Goal: Task Accomplishment & Management: Manage account settings

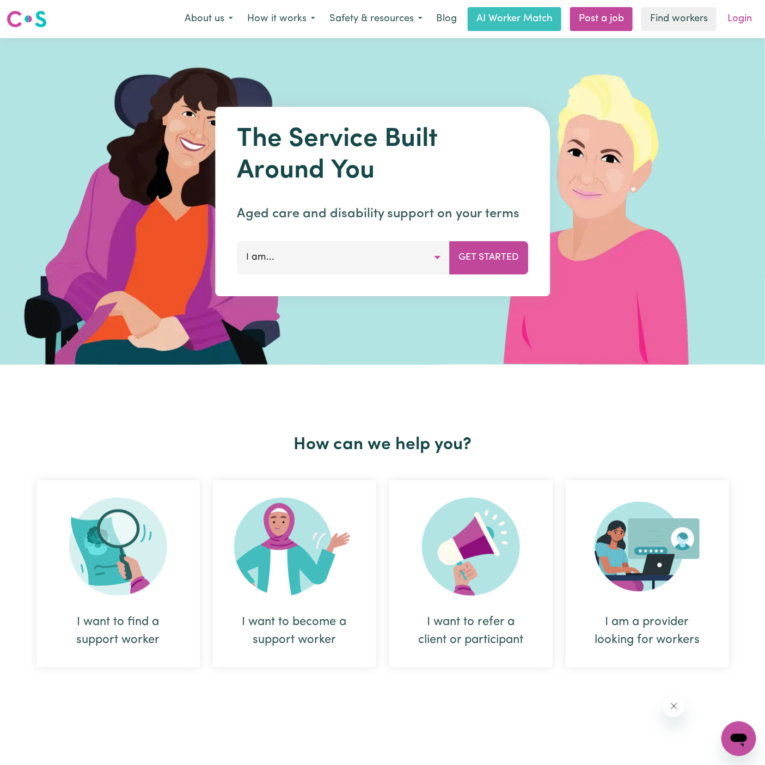
click at [743, 21] on link "Login" at bounding box center [740, 19] width 38 height 24
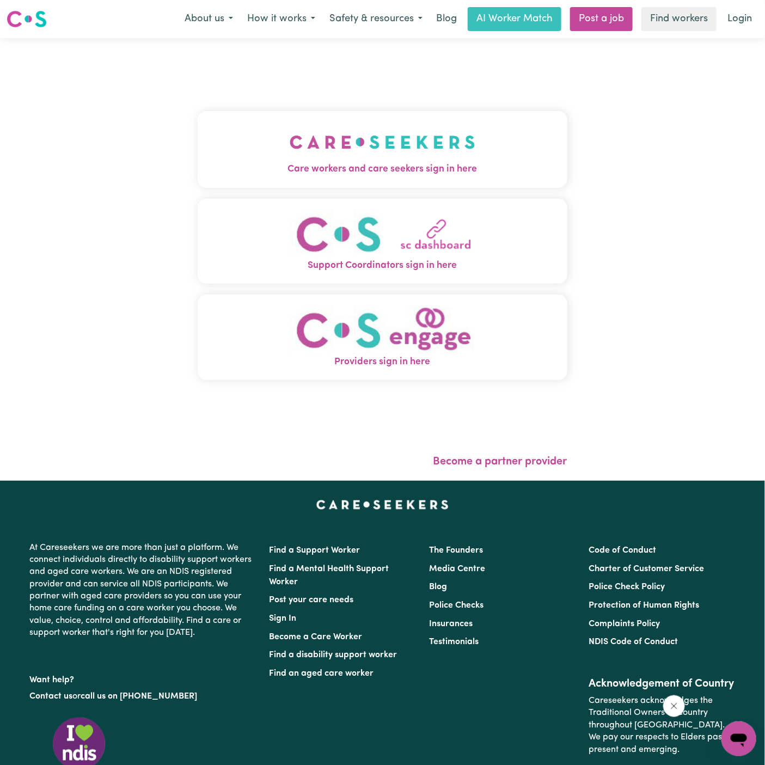
click at [334, 153] on img "Care workers and care seekers sign in here" at bounding box center [383, 142] width 186 height 40
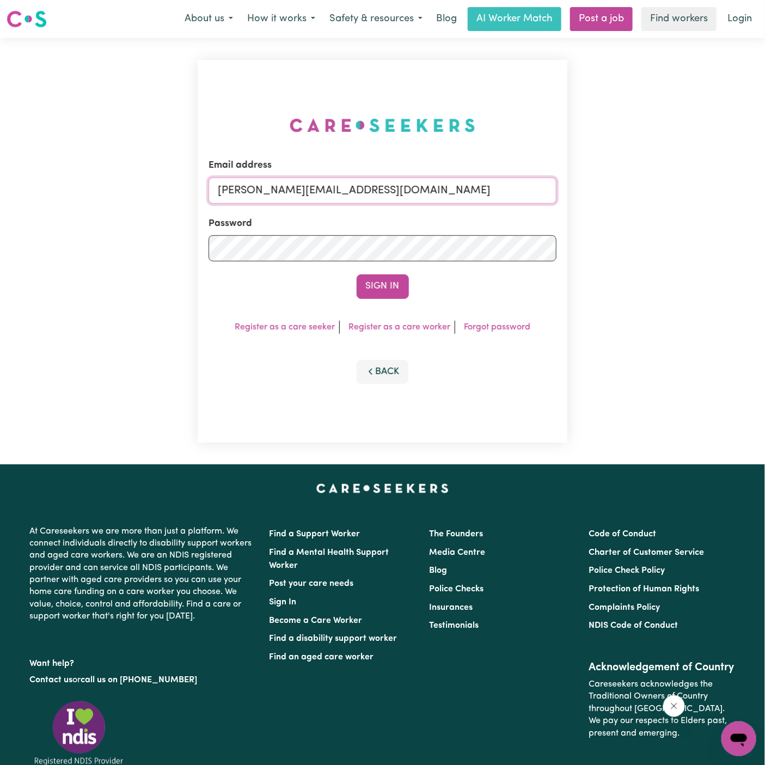
click at [287, 184] on input "[PERSON_NAME][EMAIL_ADDRESS][DOMAIN_NAME]" at bounding box center [383, 191] width 348 height 26
drag, startPoint x: 274, startPoint y: 193, endPoint x: 784, endPoint y: 193, distance: 510.2
click at [765, 193] on html "Menu About us How it works Safety & resources Blog AI Worker Match Post a job F…" at bounding box center [382, 454] width 765 height 908
type input "superuser~JohnCavanaghVC@careseekers.com.au"
click at [357, 274] on button "Sign In" at bounding box center [383, 286] width 52 height 24
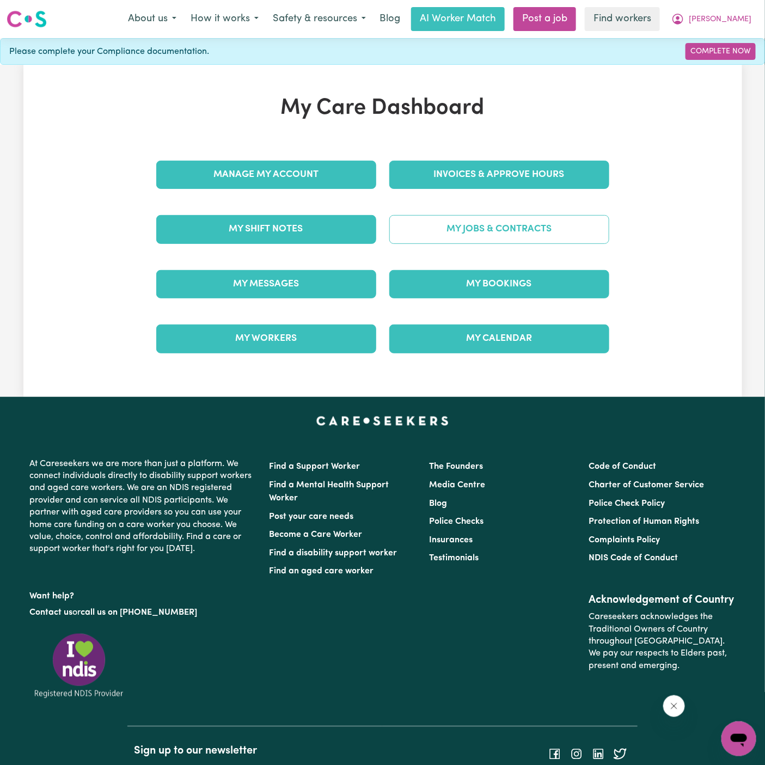
click at [542, 227] on link "My Jobs & Contracts" at bounding box center [499, 229] width 220 height 28
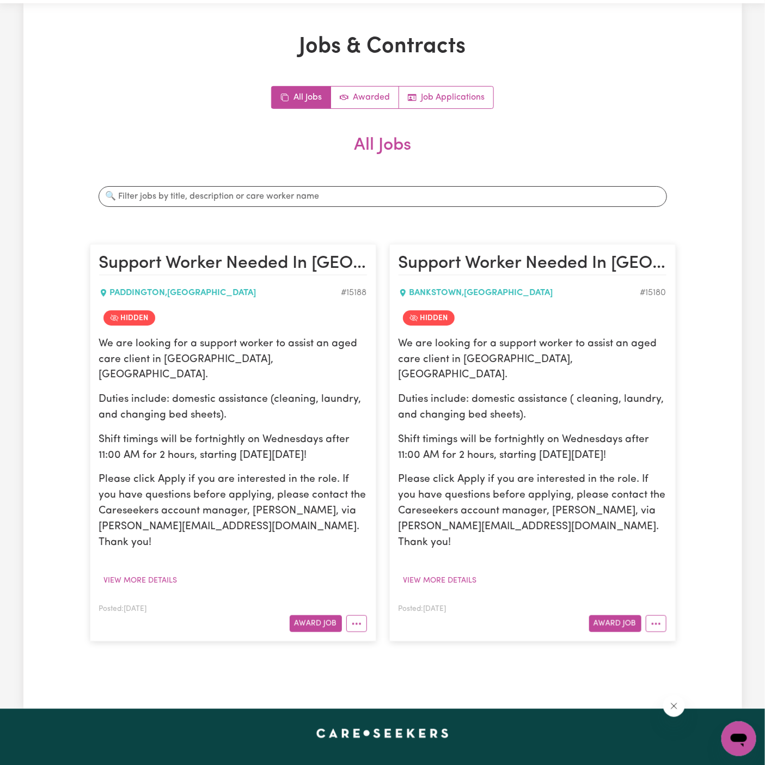
scroll to position [33, 0]
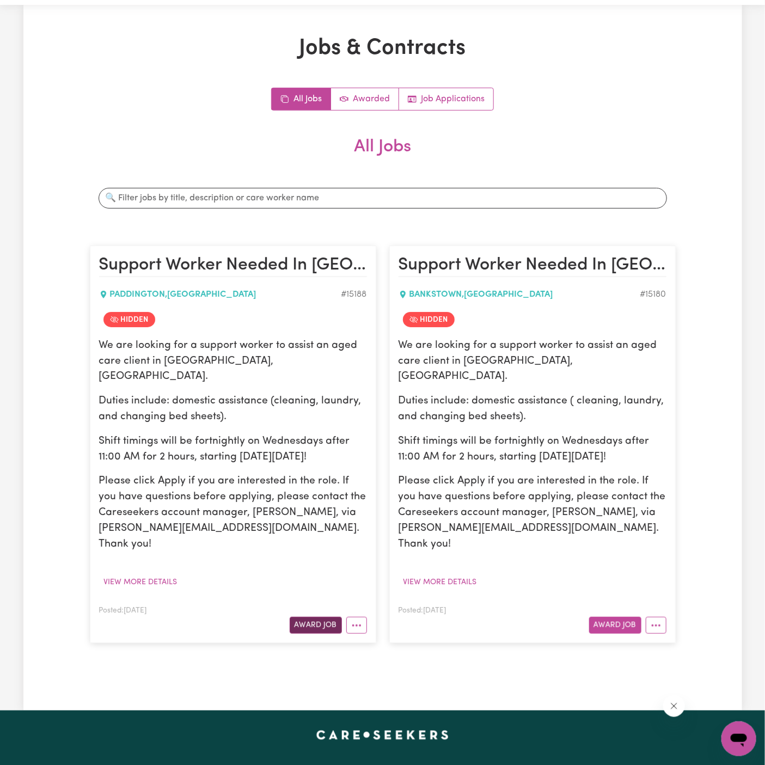
click at [309, 617] on button "Award Job" at bounding box center [316, 625] width 52 height 17
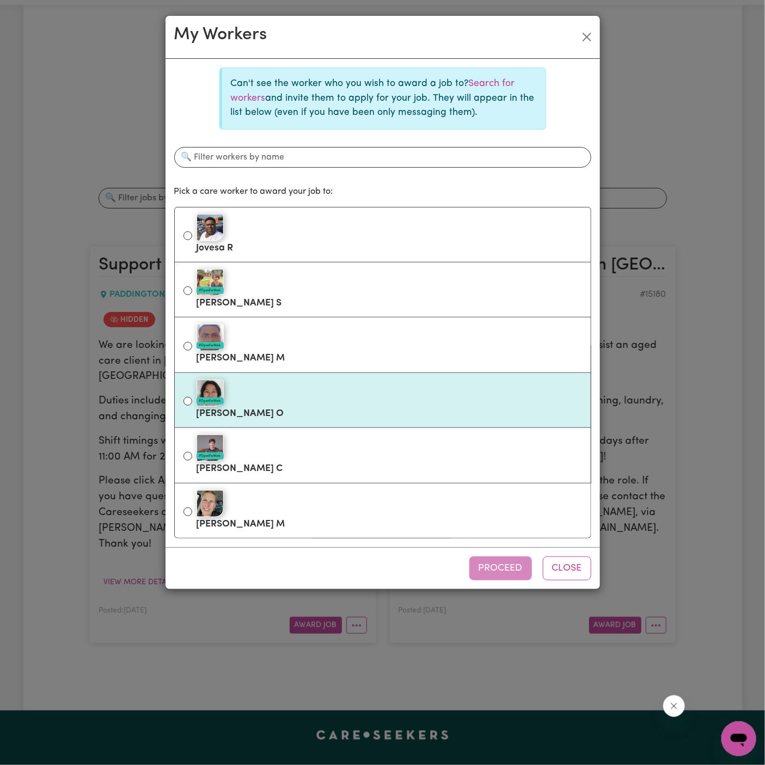
click at [369, 399] on div "#OpenForWork" at bounding box center [390, 393] width 386 height 27
click at [192, 399] on input "#OpenForWork Francine O" at bounding box center [188, 401] width 9 height 9
radio input "true"
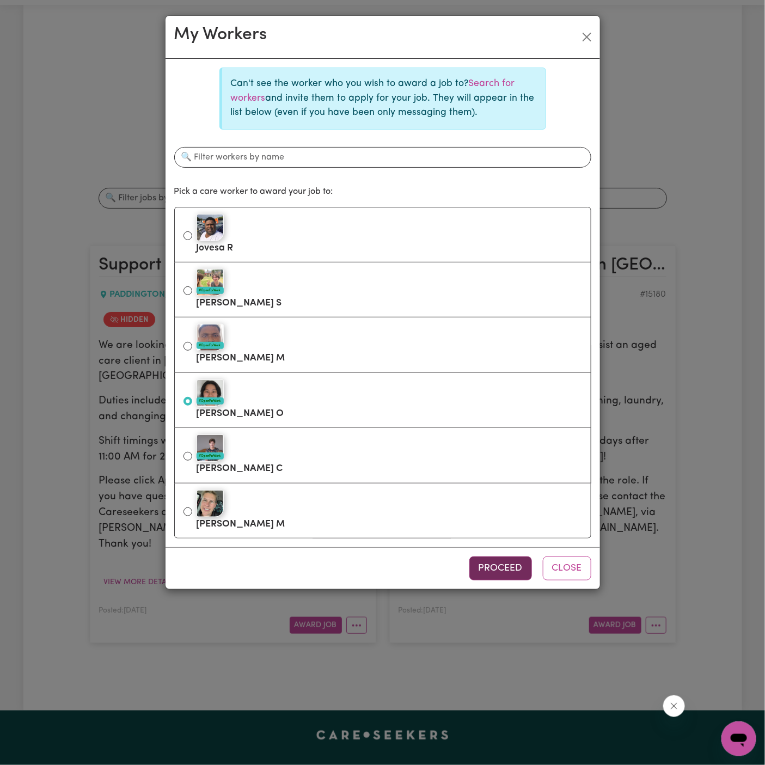
click at [502, 566] on button "Proceed" at bounding box center [500, 569] width 63 height 24
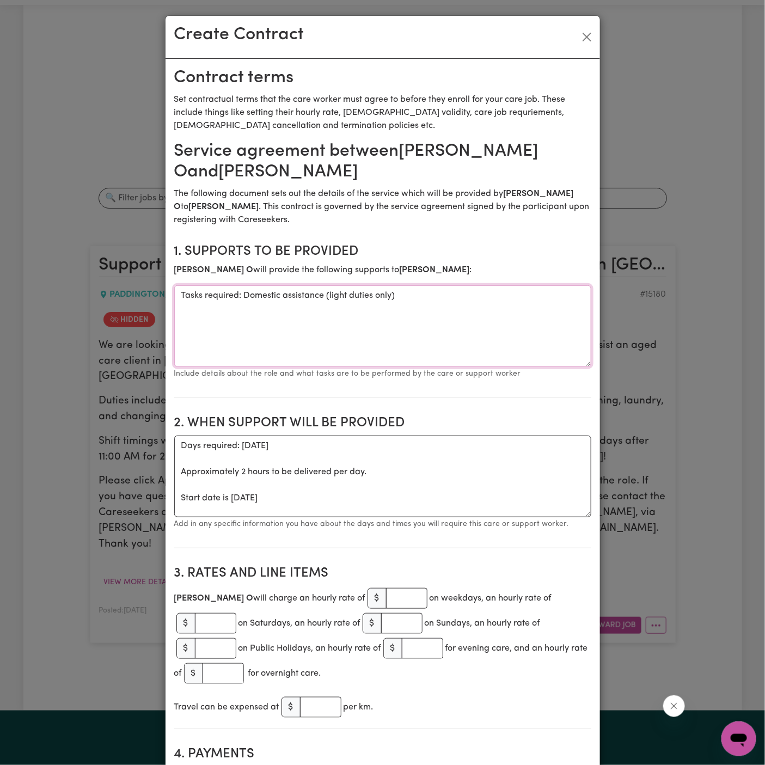
drag, startPoint x: 244, startPoint y: 295, endPoint x: 163, endPoint y: 295, distance: 81.1
click at [163, 295] on div "Create Contract Contract terms Set contractual terms that the care worker must …" at bounding box center [382, 382] width 765 height 765
type textarea "Domestic assistance (light duties only)"
drag, startPoint x: 229, startPoint y: 502, endPoint x: 168, endPoint y: 448, distance: 81.4
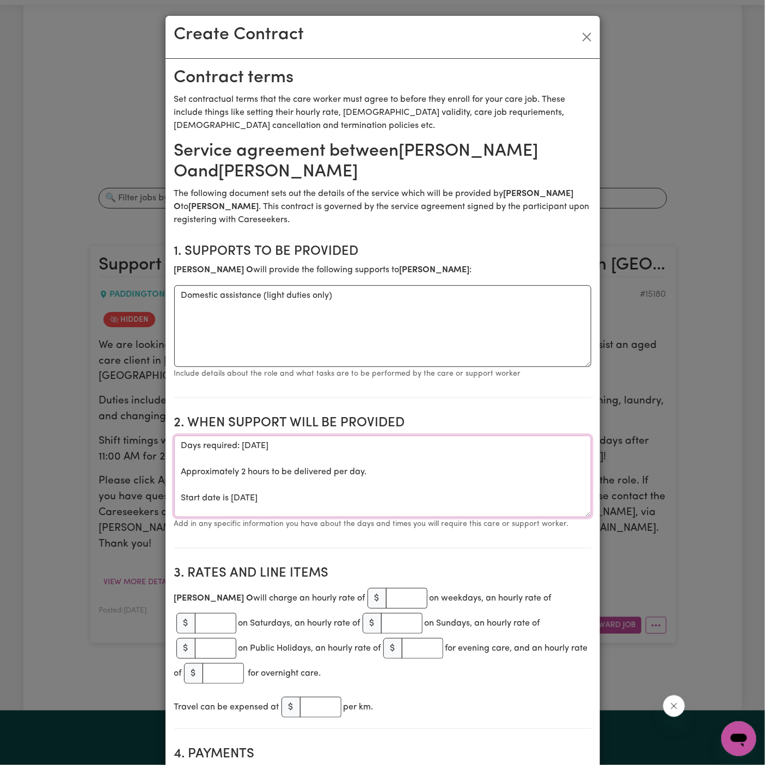
click at [234, 454] on textarea "Days required: wednesday Approximately 2 hours to be delivered per day. Start d…" at bounding box center [382, 477] width 417 height 82
drag, startPoint x: 176, startPoint y: 499, endPoint x: 173, endPoint y: 446, distance: 53.0
click at [436, 438] on textarea "Start date is Wednesday 8 October 2025" at bounding box center [382, 477] width 417 height 82
click at [435, 438] on textarea "Start date is Wednesday 8 October 2025" at bounding box center [382, 477] width 417 height 82
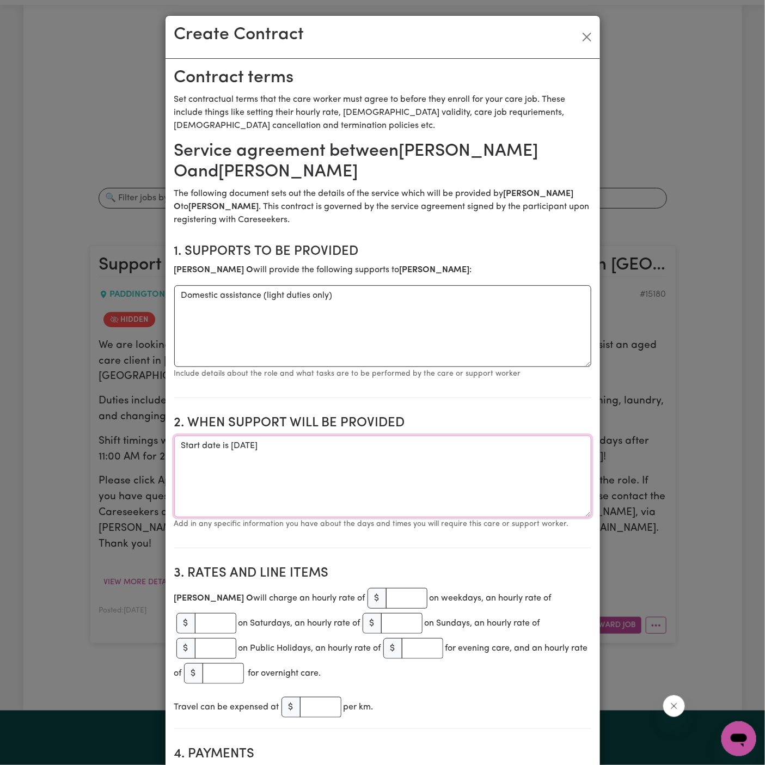
click at [420, 445] on textarea "Start date is Wednesday 8 October 2025" at bounding box center [382, 477] width 417 height 82
drag, startPoint x: 210, startPoint y: 212, endPoint x: 193, endPoint y: 179, distance: 36.8
click at [373, 318] on textarea "Domestic assistance (light duties only)" at bounding box center [382, 326] width 417 height 82
click at [319, 435] on section "2. When support will be provided When support will be provided Start date is We…" at bounding box center [382, 478] width 417 height 142
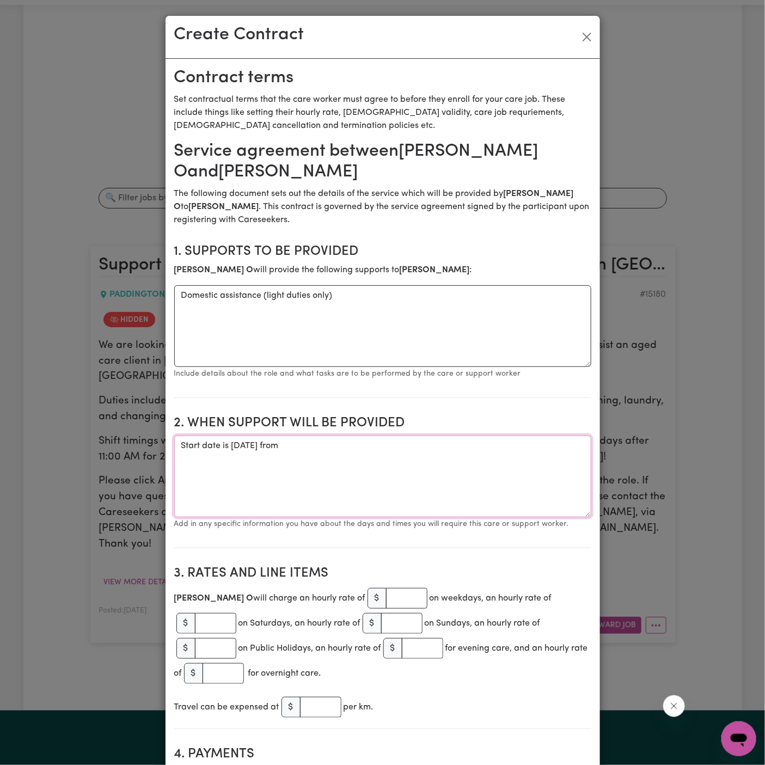
click at [372, 436] on textarea "Start date is Wednesday 8 October 2025 from" at bounding box center [382, 477] width 417 height 82
click at [401, 450] on textarea "Start date is Wednesday 8 October 2025 from" at bounding box center [382, 477] width 417 height 82
type textarea "Start date is Wednesday 8 October 2025 from 11 am to 1 pm"
click at [386, 593] on input "number" at bounding box center [406, 598] width 41 height 21
type input "4"
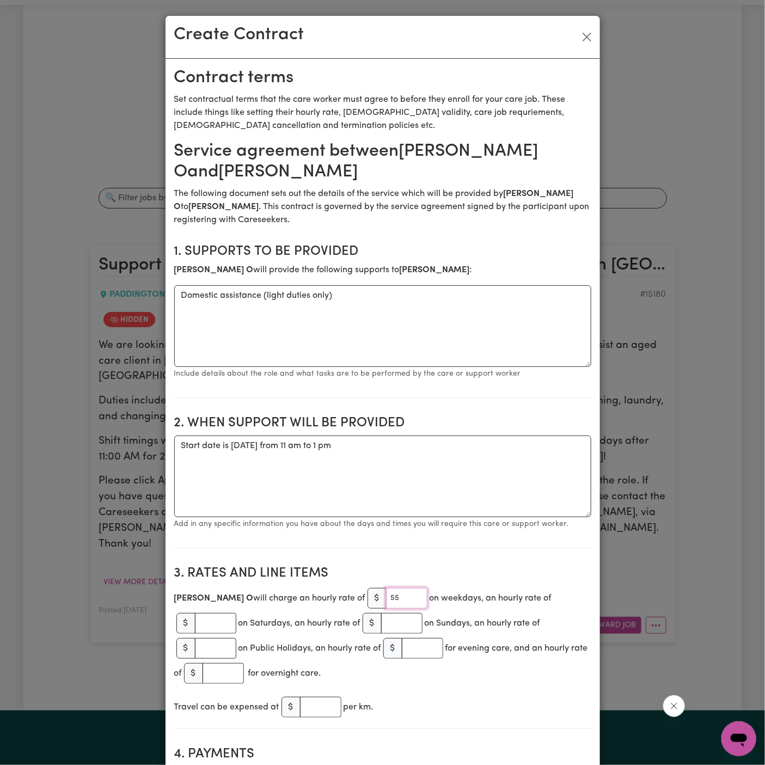
type input "55"
click at [400, 510] on textarea "Start date is Wednesday 8 October 2025 from 11 am to 1 pm" at bounding box center [382, 477] width 417 height 82
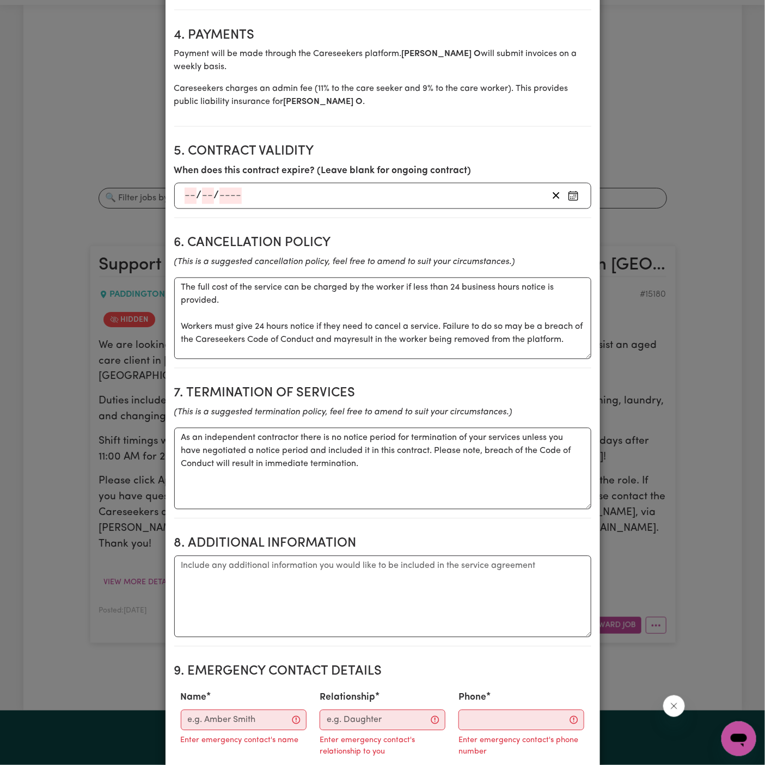
scroll to position [796, 0]
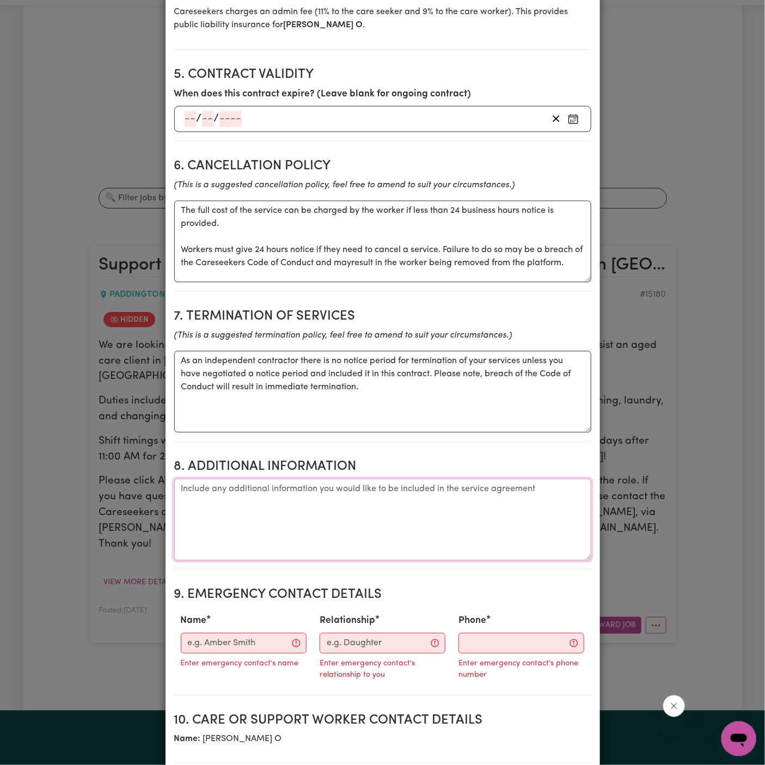
click at [395, 499] on textarea "Additional information" at bounding box center [382, 520] width 417 height 82
click at [350, 507] on textarea "Additional information" at bounding box center [382, 520] width 417 height 82
paste textarea "11 Kidman Lane Paddington NSW"
click at [181, 484] on textarea "Client's Address: 11 Kidman Lane Paddington NSW" at bounding box center [382, 520] width 417 height 82
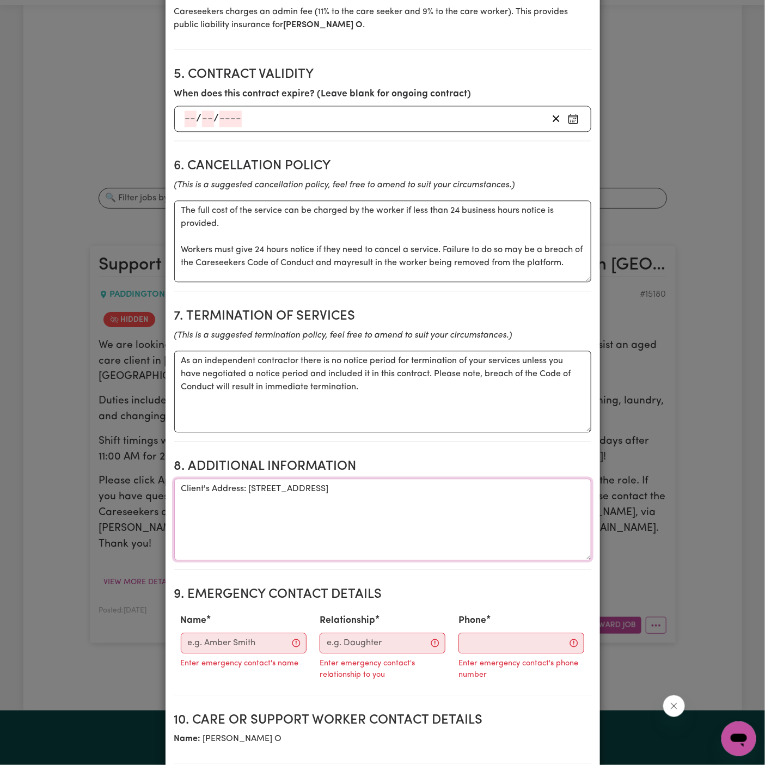
type textarea "Client's Address: 11 Kidman Lane, Paddington NSW"
click at [202, 633] on input "Name" at bounding box center [244, 643] width 126 height 21
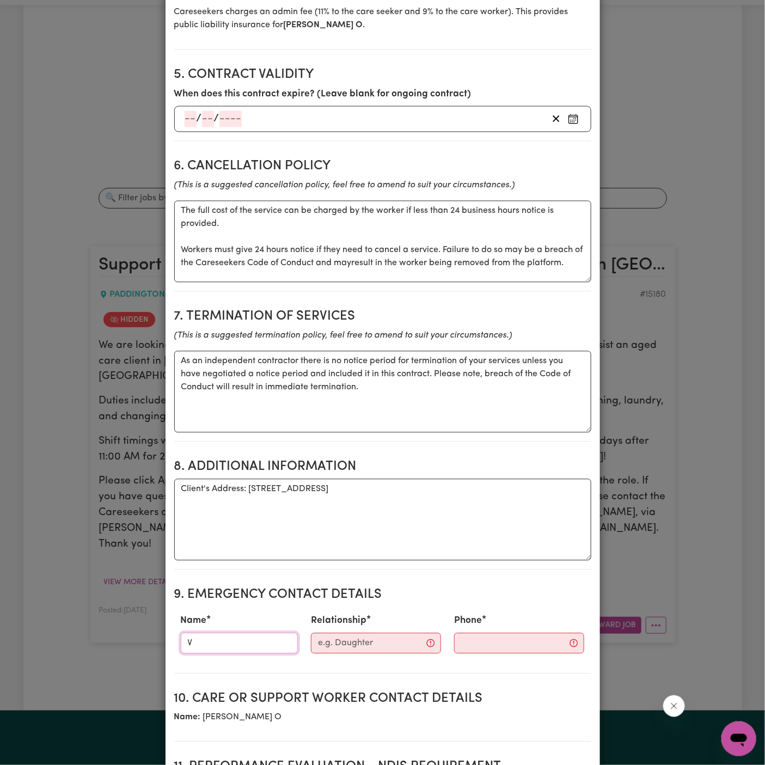
type input "Vitality Club"
click at [367, 633] on input "Relationship" at bounding box center [376, 643] width 130 height 21
type input "Case Manager"
click at [466, 633] on input "Phone" at bounding box center [510, 643] width 132 height 21
paste input "281032037"
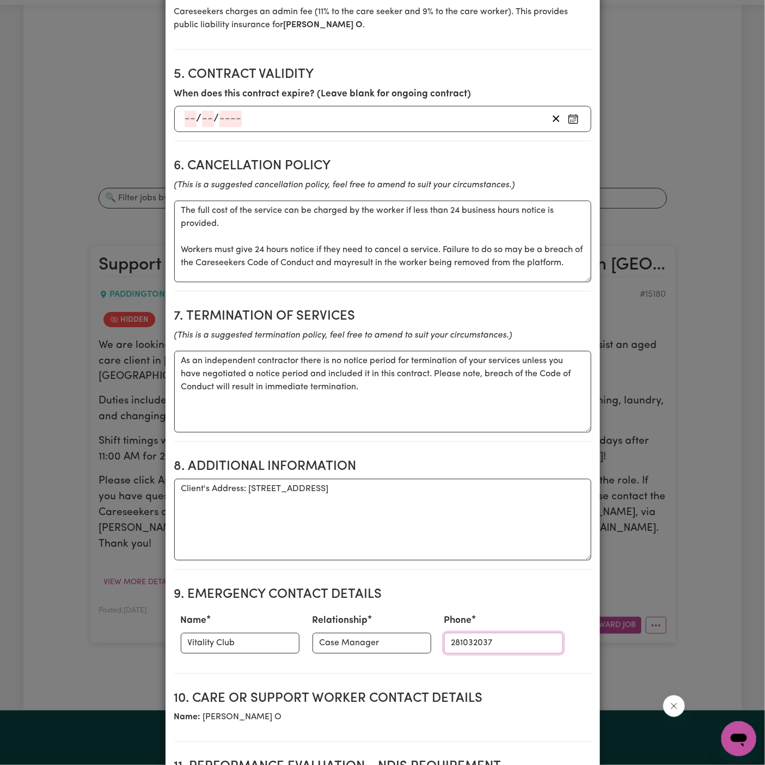
type input "281032037"
click at [435, 480] on textarea "Client's Address: 11 Kidman Lane, Paddington NSW" at bounding box center [382, 520] width 417 height 82
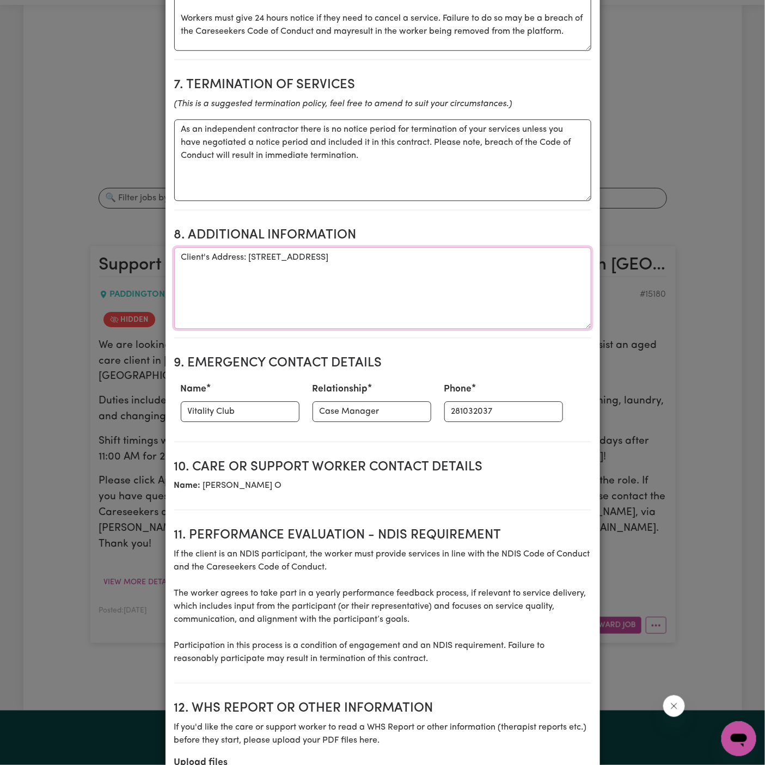
scroll to position [1145, 0]
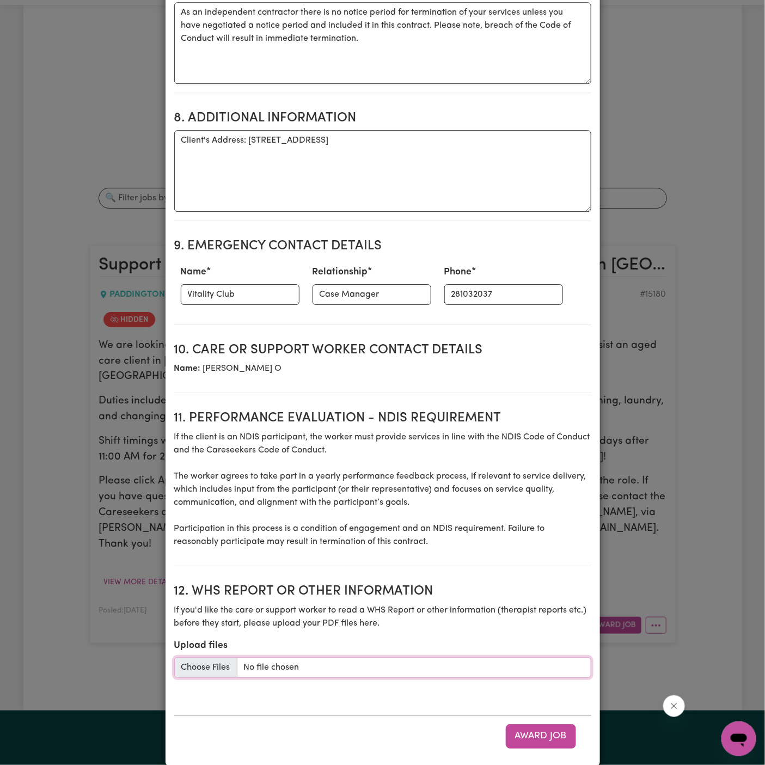
click at [223, 657] on input "Upload files" at bounding box center [382, 667] width 417 height 21
type input "C:\fakepath\John_Cavanagh_Care_Plan_-_Workers.pdf"
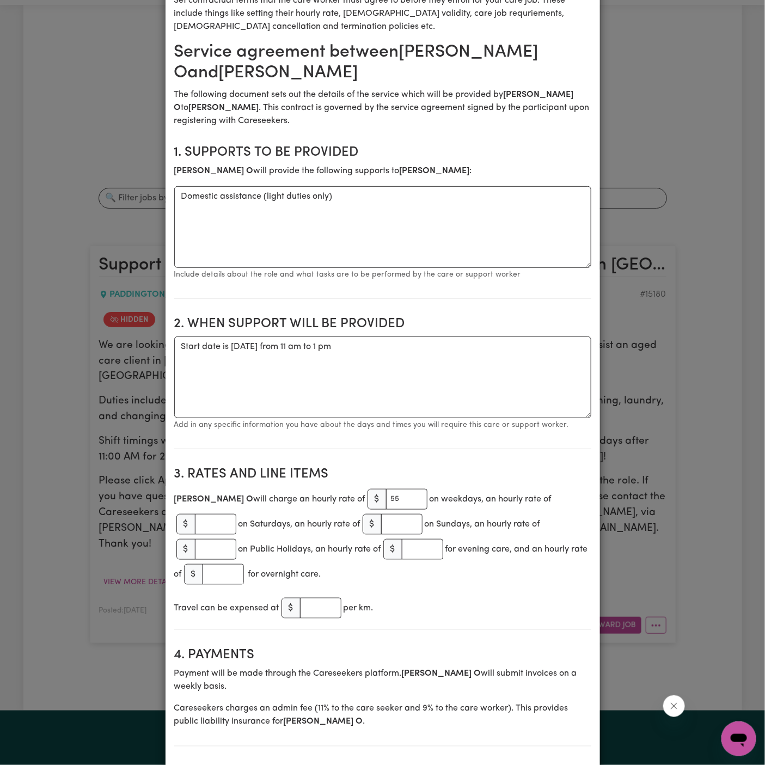
scroll to position [97, 0]
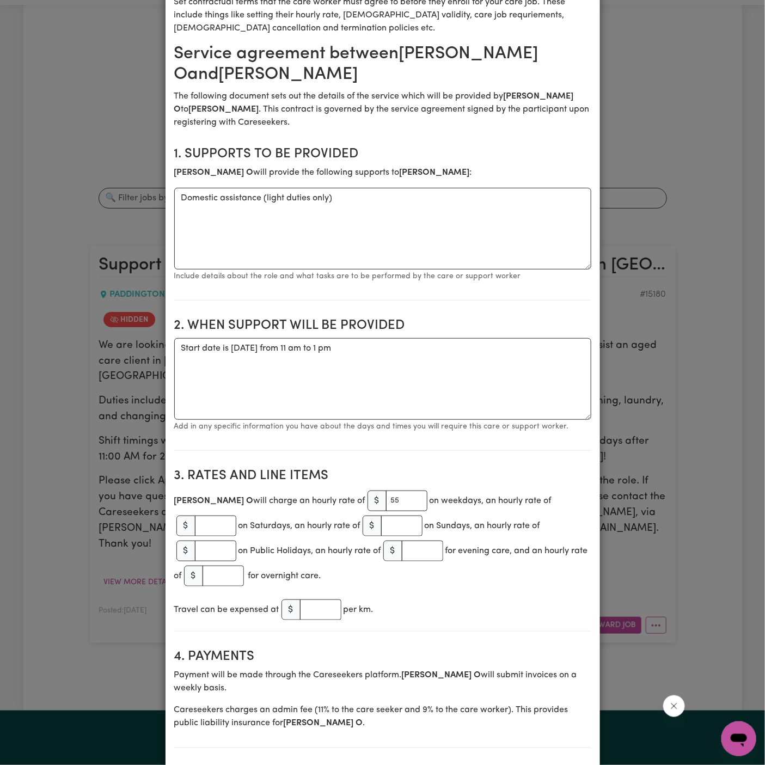
click at [397, 473] on h2 "3. Rates and Line Items" at bounding box center [382, 476] width 417 height 16
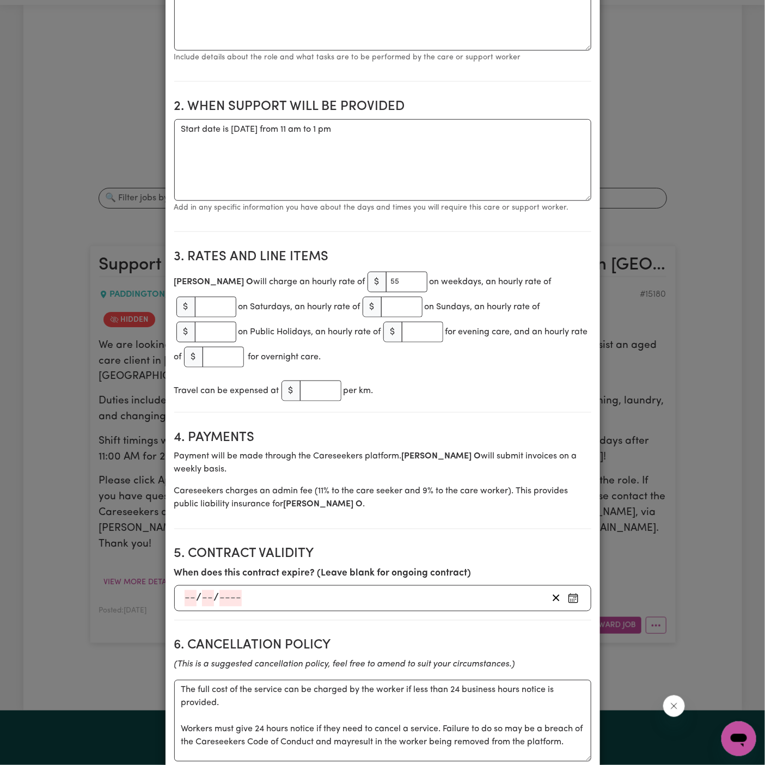
scroll to position [285, 0]
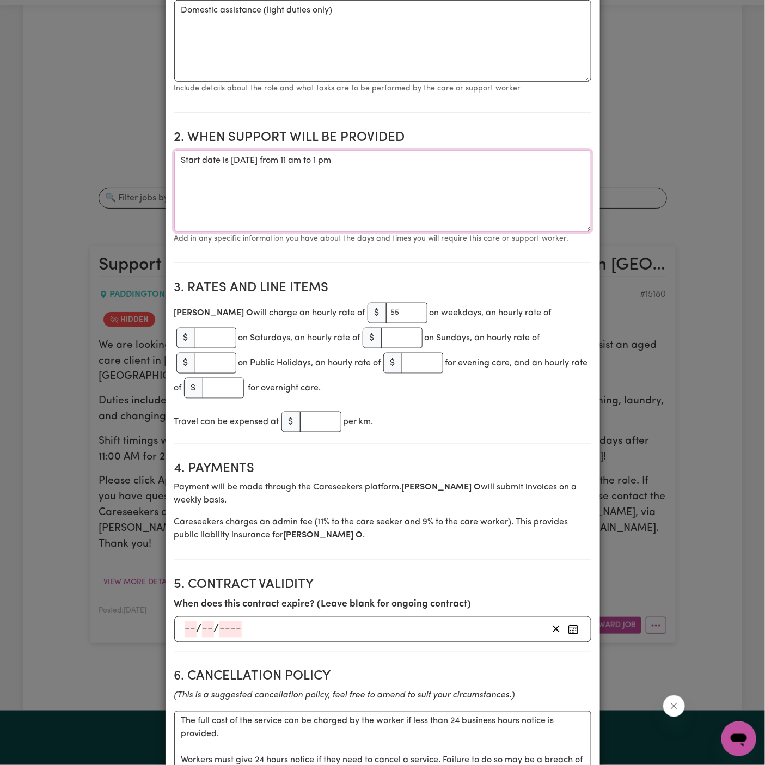
click at [448, 168] on textarea "Start date is Wednesday 8 October 2025 from 11 am to 1 pm" at bounding box center [382, 191] width 417 height 82
drag, startPoint x: 340, startPoint y: 160, endPoint x: 457, endPoint y: 168, distance: 117.4
click at [457, 168] on textarea "Start date is Wednesday 8 October 2025 from 11 am to 1 pm Fortnight Wednesday" at bounding box center [382, 191] width 417 height 82
click at [419, 160] on textarea "Start date is Wednesday 8 October 2025 from 11 am to 1 pm Fortnight Wednesday" at bounding box center [382, 191] width 417 height 82
click at [377, 161] on textarea "Start date is Wednesday 8 October 2025 from 11 am to 1 pm Fortnight Wednesday" at bounding box center [382, 191] width 417 height 82
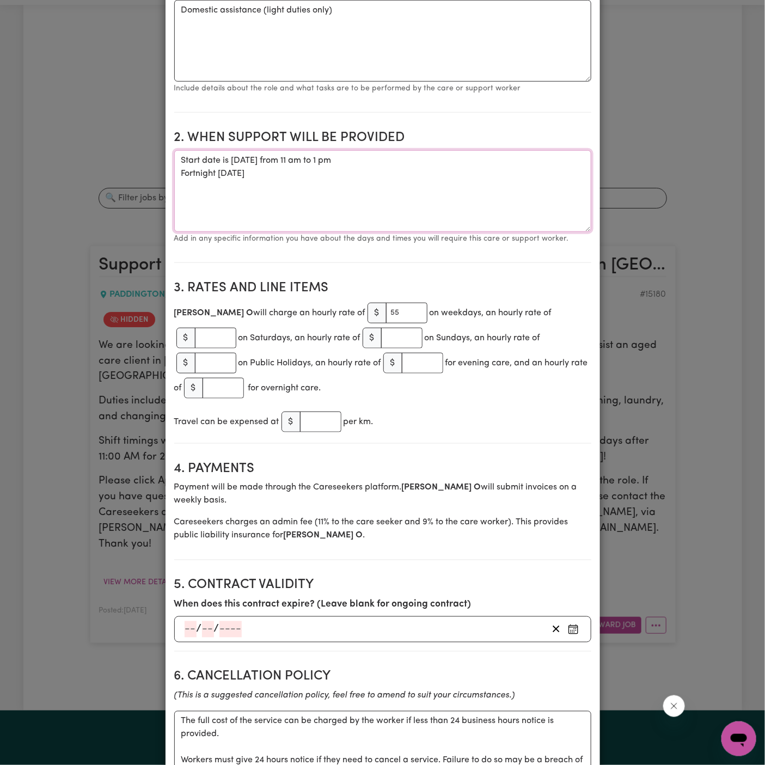
drag, startPoint x: 341, startPoint y: 160, endPoint x: 476, endPoint y: 158, distance: 135.6
click at [476, 158] on textarea "Start date is Wednesday 8 October 2025 from 11 am to 1 pm Fortnight Wednesday" at bounding box center [382, 191] width 417 height 82
click at [458, 168] on textarea "Start date is Wednesday 8 October 2025 from 11 am to 1 pm Fortnight Wednesday" at bounding box center [382, 191] width 417 height 82
paste textarea "from 11 am to 1 pm"
click at [471, 176] on textarea "Start date is Wednesday 8 October 2025 from 11 am to 1 pm Fortnight Wednesday f…" at bounding box center [382, 191] width 417 height 82
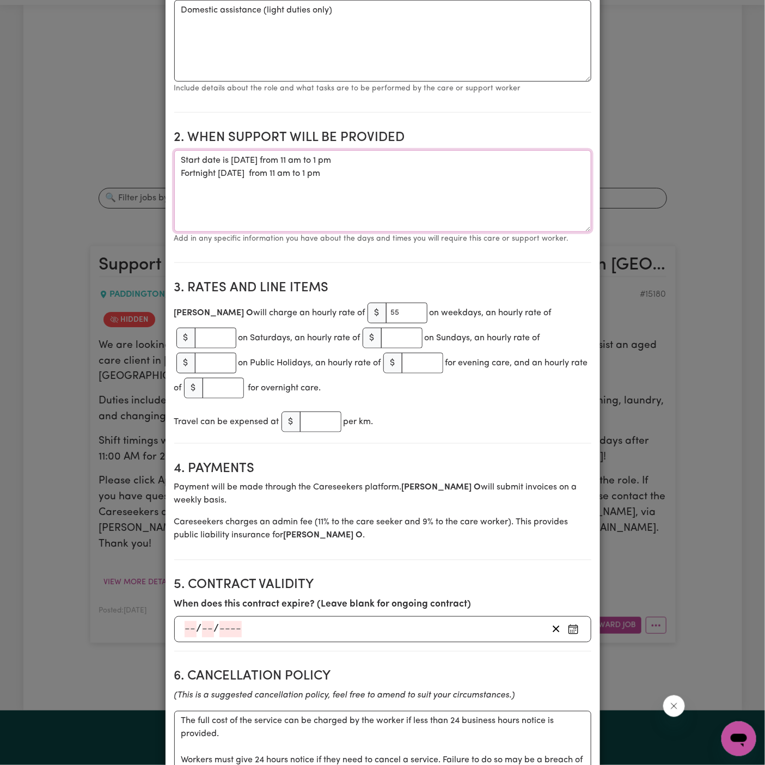
click at [406, 166] on textarea "Start date is Wednesday 8 October 2025 from 11 am to 1 pm Fortnight Wednesday f…" at bounding box center [382, 191] width 417 height 82
click at [257, 153] on textarea "Start date is Wednesday 8 October 2025 from 11 am to 1 pm Fortnight Wednesday f…" at bounding box center [382, 191] width 417 height 82
click at [329, 157] on textarea "Start date is Wednesday, 8 October 2025 from 11 am to 1 pm Fortnight Wednesday …" at bounding box center [382, 191] width 417 height 82
click at [403, 178] on textarea "Start date is Wednesday, 8 October 2025, from 11 am to 1 pm Fortnight Wednesday…" at bounding box center [382, 191] width 417 height 82
click at [266, 174] on textarea "Start date is Wednesday, 8 October 2025, from 11 am to 1 pm Fortnight Wednesday…" at bounding box center [382, 191] width 417 height 82
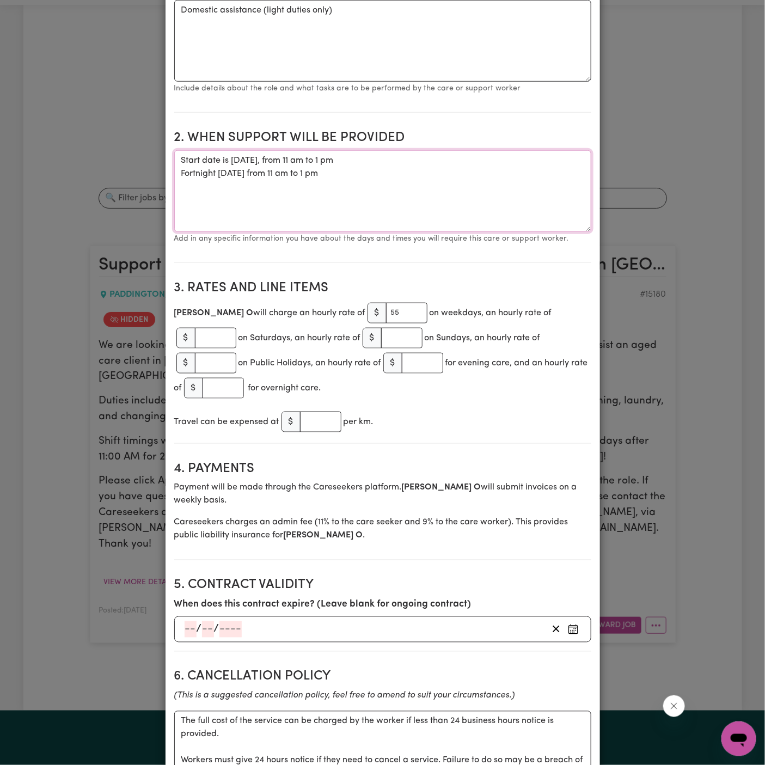
click at [339, 193] on textarea "Start date is Wednesday, 8 October 2025, from 11 am to 1 pm Fortnight Wednesday…" at bounding box center [382, 191] width 417 height 82
click at [338, 185] on textarea "Start date is Wednesday, 8 October 2025, from 11 am to 1 pm Fortnight Wednesday…" at bounding box center [382, 191] width 417 height 82
click at [388, 185] on textarea "Start date is Wednesday, 8 October 2025, from 11 am to 1 pm Fortnight Wednesday…" at bounding box center [382, 191] width 417 height 82
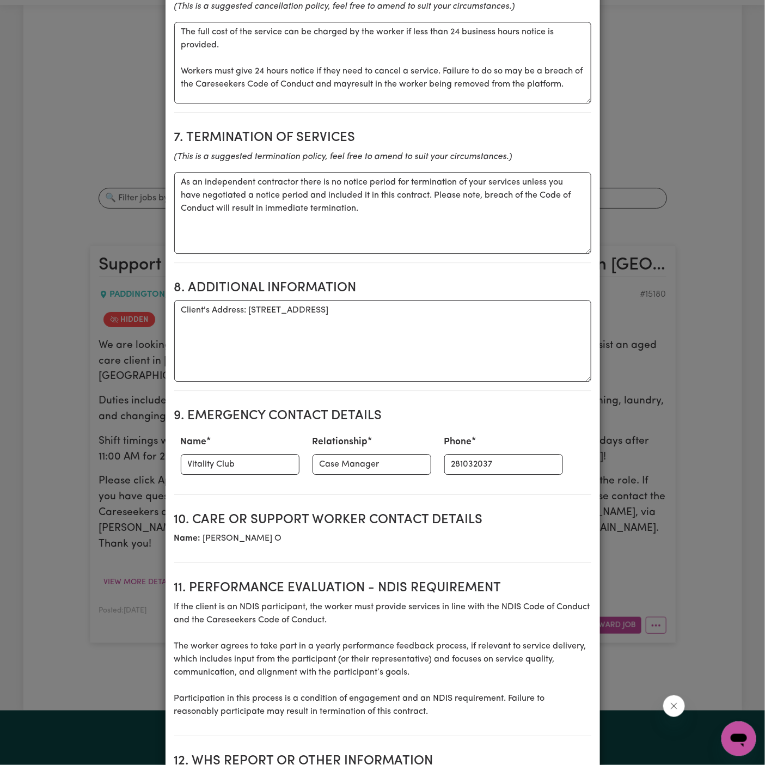
scroll to position [1145, 0]
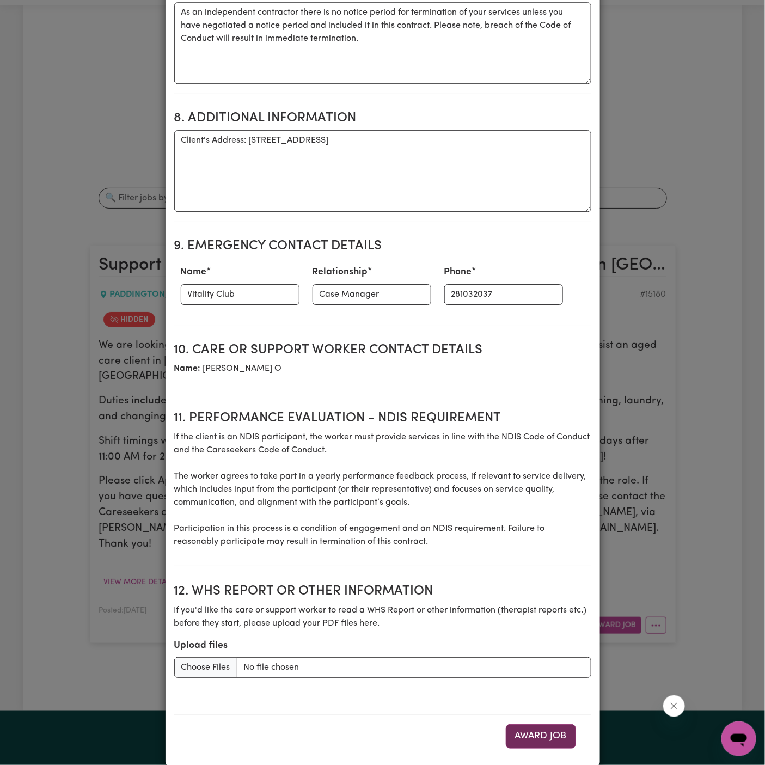
type textarea "Start date is Wednesday, 8 October 2025, from 11 am to 1 pm Fortnight Wednesday…"
click at [545, 724] on button "Award Job" at bounding box center [541, 736] width 70 height 24
type textarea "Tasks required: Domestic assistance (light duties only)"
type textarea "Days required: wednesday Approximately 2 hours to be delivered per day. Start d…"
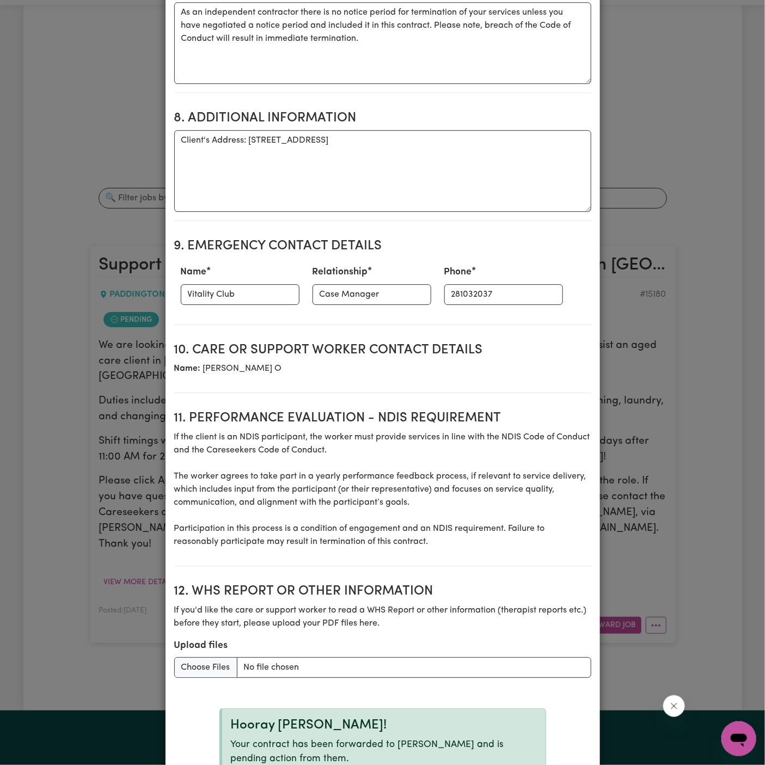
click at [357, 345] on section "10. Care or support worker contact details Name: Francine O" at bounding box center [382, 364] width 417 height 60
click at [360, 362] on p "Name: Francine O" at bounding box center [382, 368] width 417 height 13
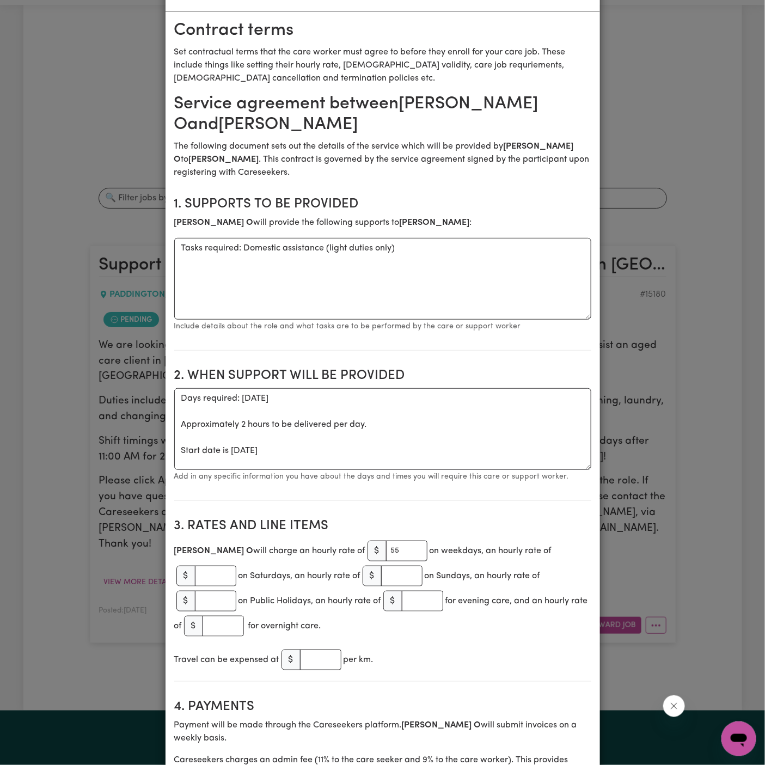
scroll to position [0, 0]
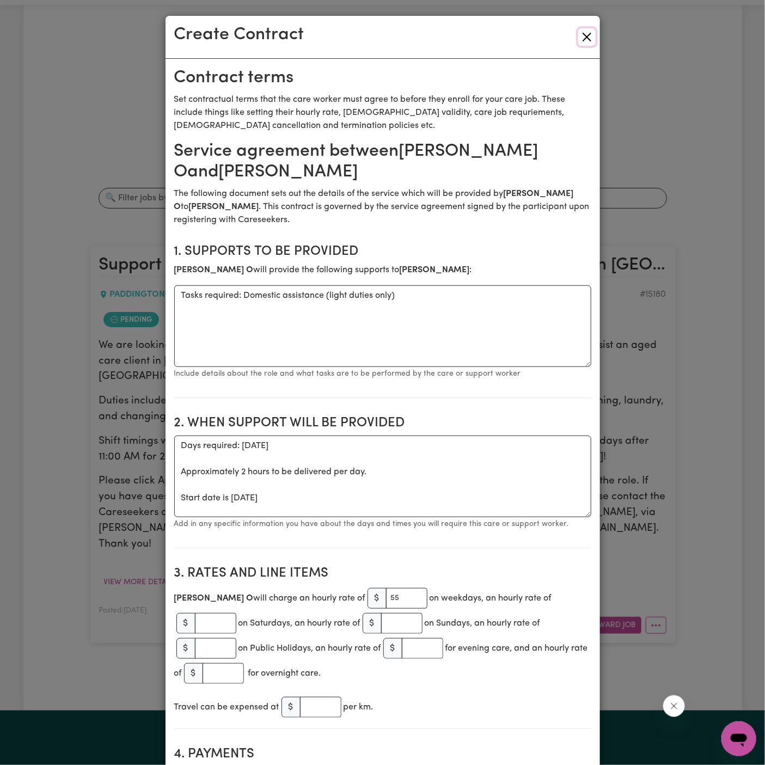
click at [583, 44] on button "Close" at bounding box center [586, 36] width 17 height 17
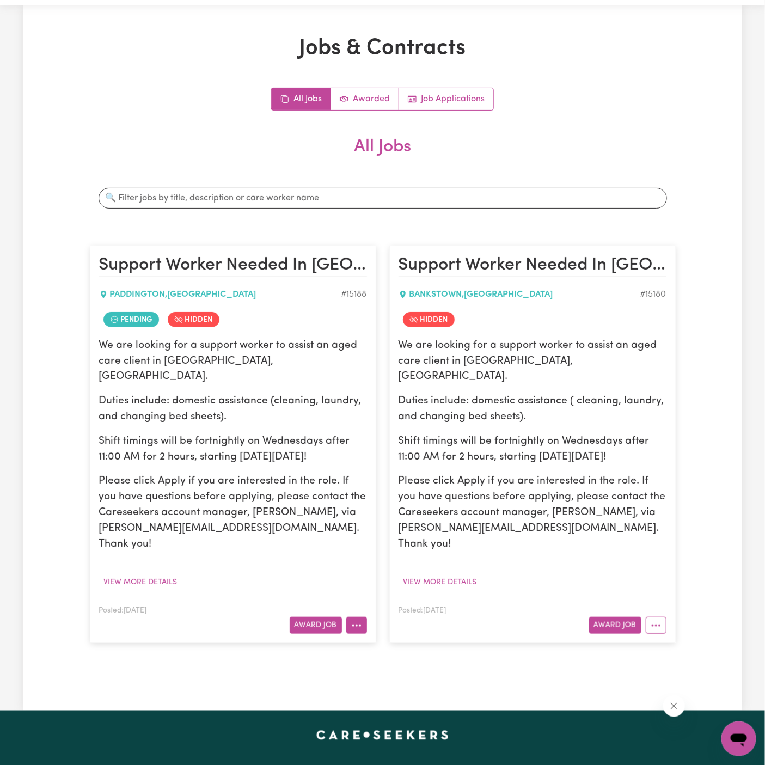
click at [352, 620] on icon "More options" at bounding box center [356, 625] width 11 height 11
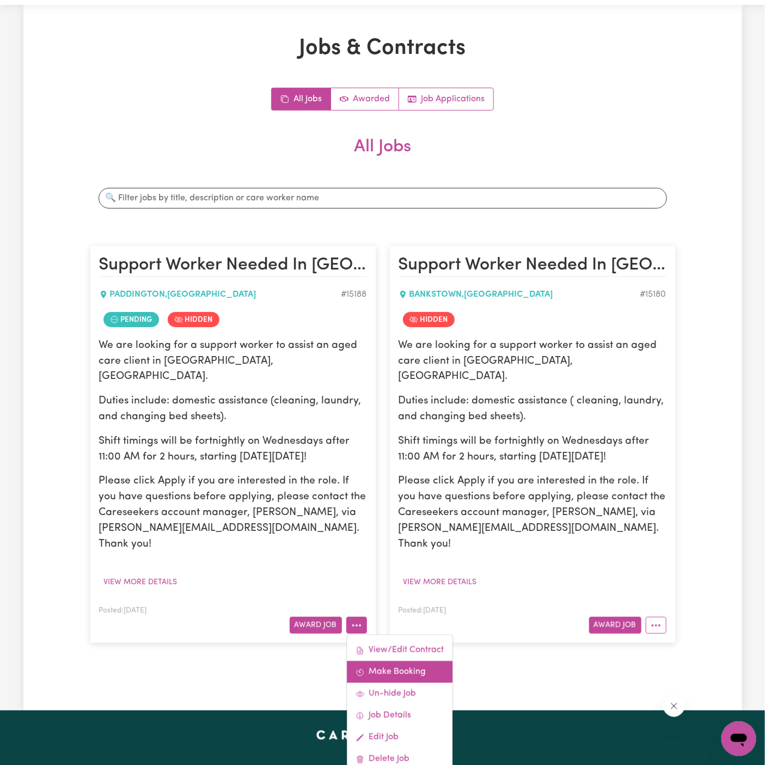
click at [423, 662] on link "Make Booking" at bounding box center [400, 673] width 106 height 22
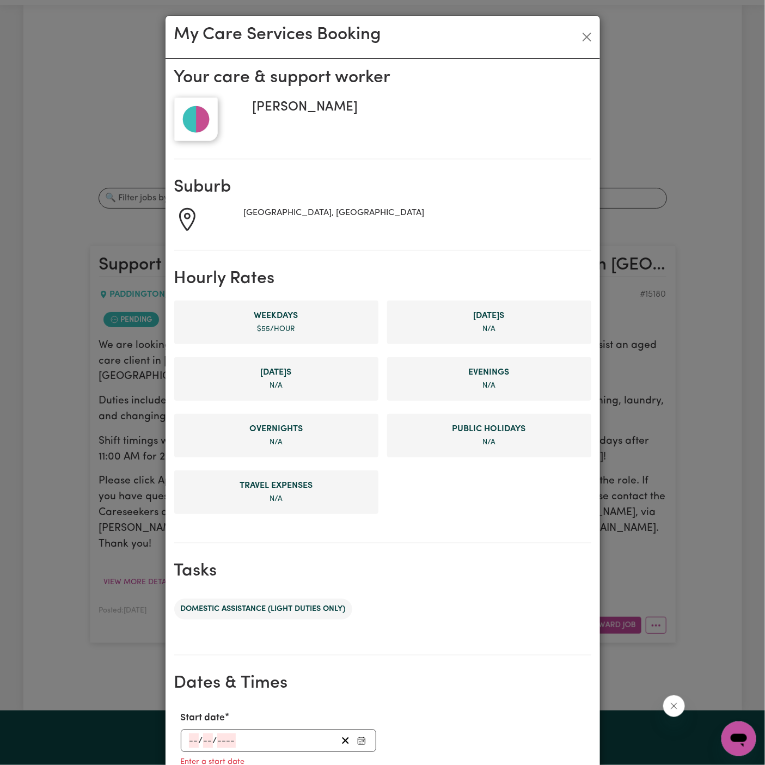
scroll to position [250, 0]
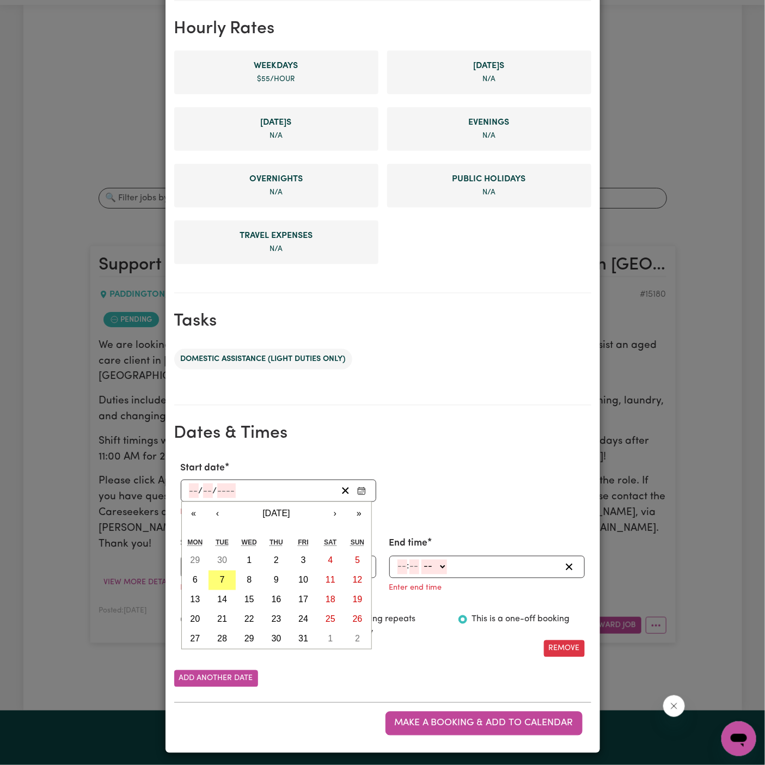
click at [193, 484] on input "number" at bounding box center [194, 491] width 10 height 15
click at [252, 577] on button "8" at bounding box center [249, 581] width 27 height 20
type input "2025-10-08"
type input "8"
type input "10"
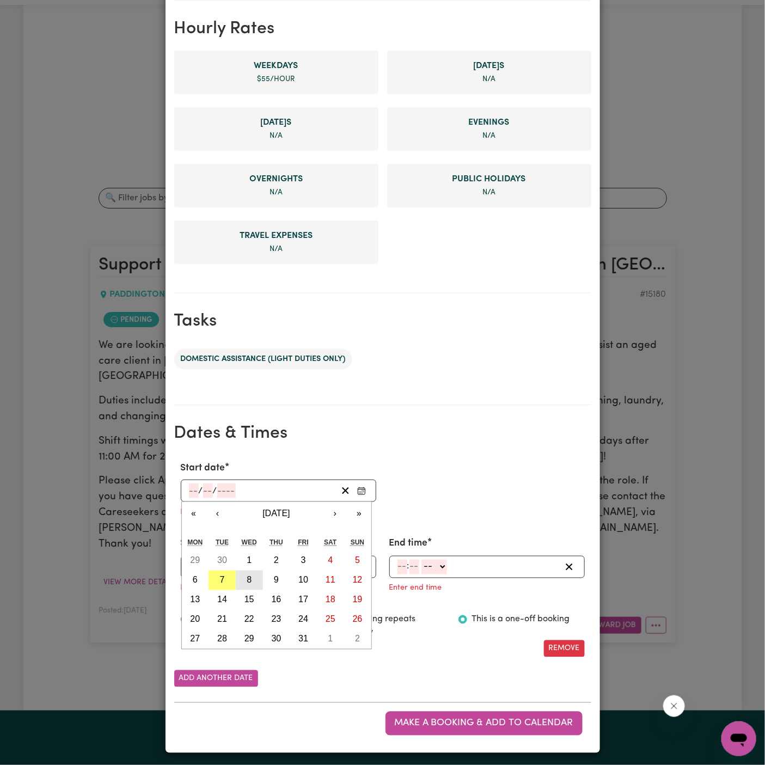
type input "2025"
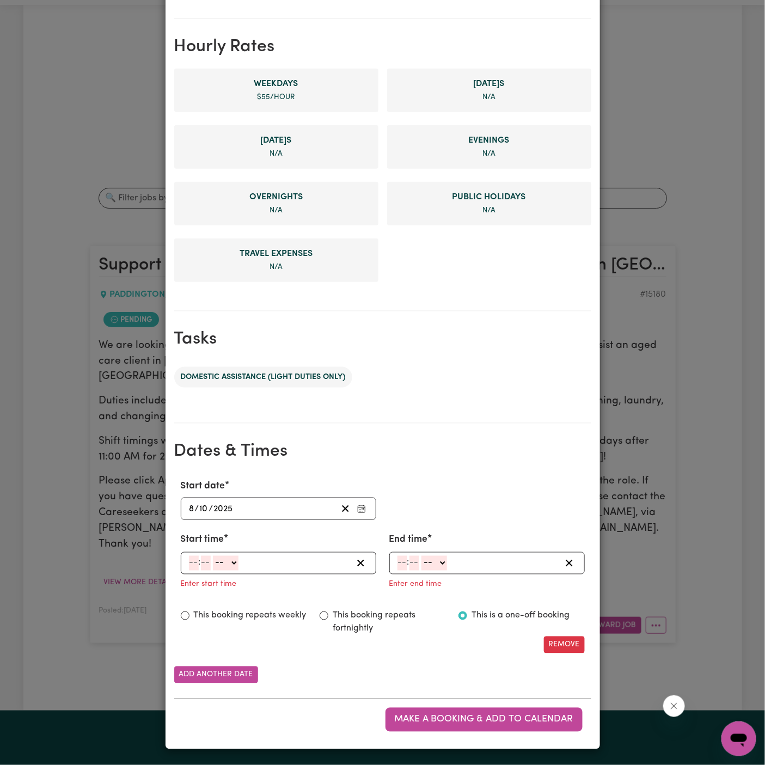
scroll to position [229, 0]
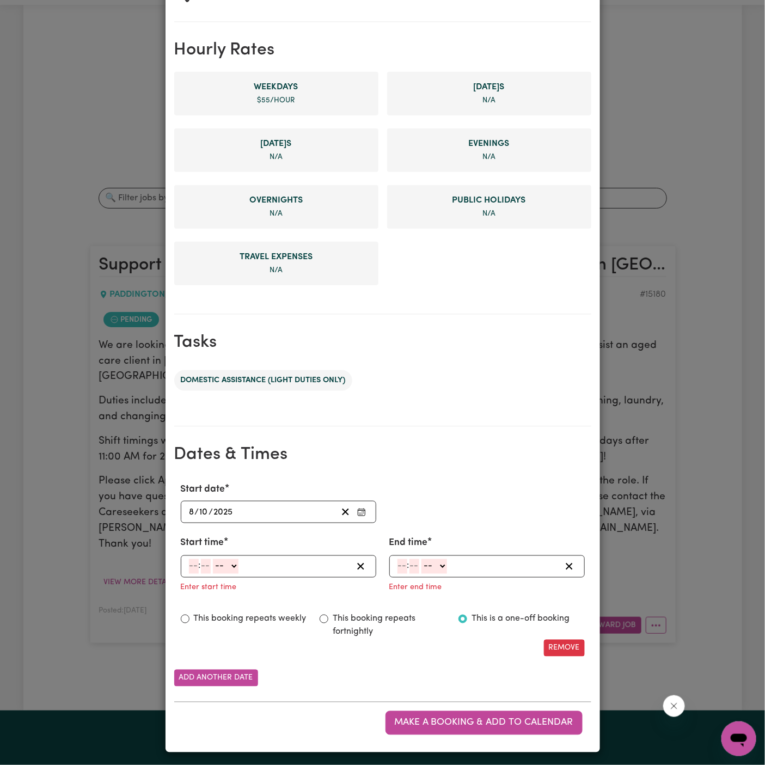
click at [191, 565] on input "number" at bounding box center [194, 566] width 10 height 15
type input "11"
type input "00"
click at [226, 566] on select "-- AM PM" at bounding box center [225, 566] width 26 height 15
select select "am"
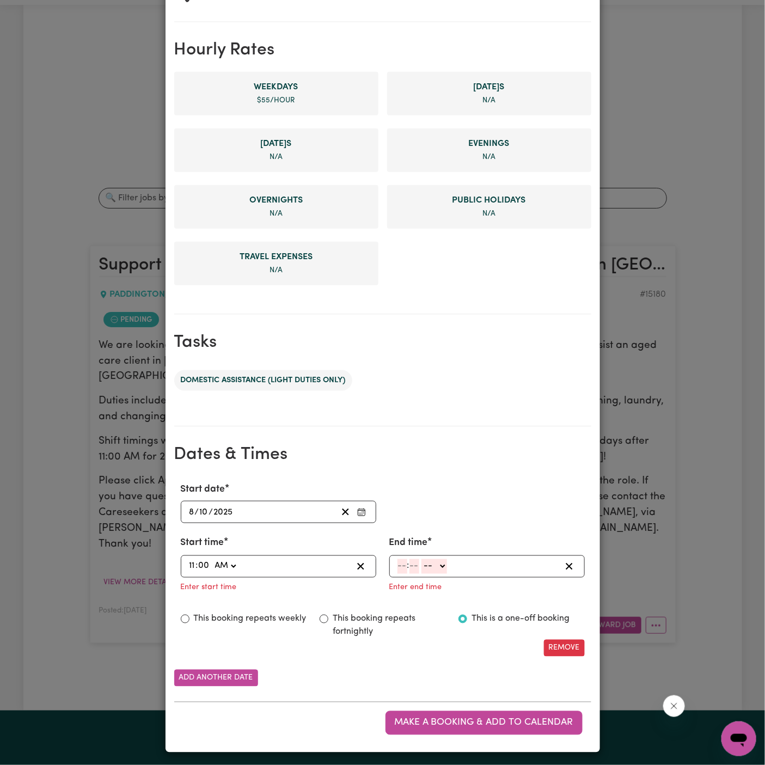
click at [212, 559] on select "-- AM PM" at bounding box center [225, 566] width 26 height 15
type input "11:00"
type input "0"
click at [401, 562] on input "number" at bounding box center [403, 566] width 10 height 15
type input "10"
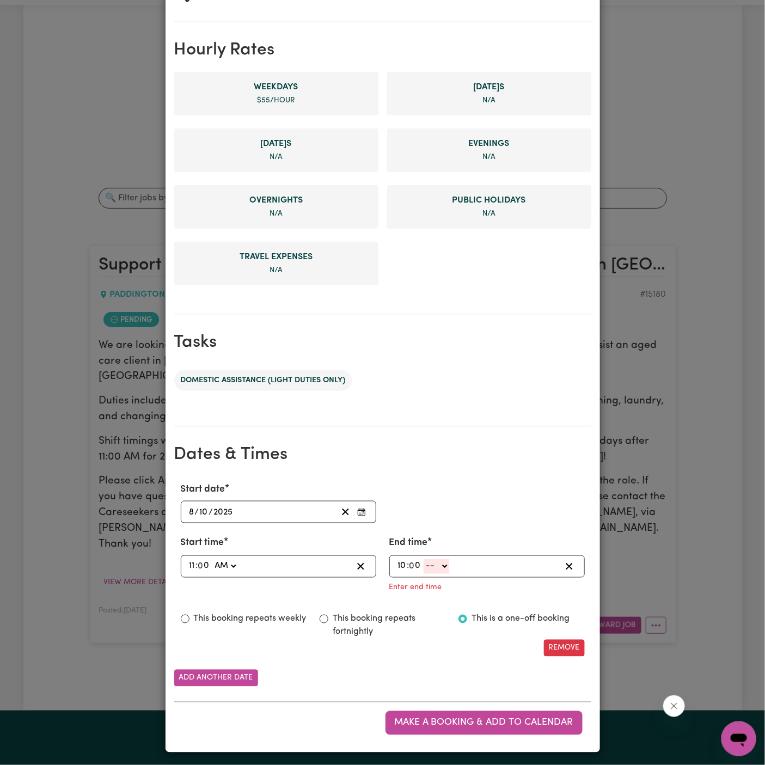
type input "0"
click at [409, 562] on span "0" at bounding box center [411, 566] width 5 height 9
click at [399, 562] on input "10" at bounding box center [403, 566] width 10 height 15
type input "1"
click at [438, 564] on select "-- AM PM" at bounding box center [432, 566] width 26 height 15
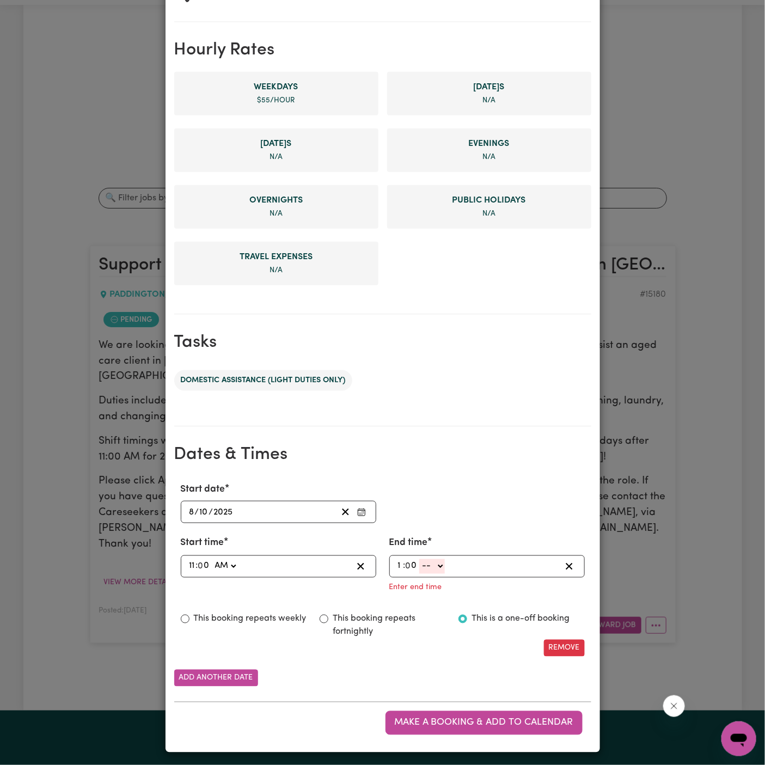
select select "pm"
click at [419, 574] on select "-- AM PM" at bounding box center [432, 566] width 26 height 15
type input "13:00"
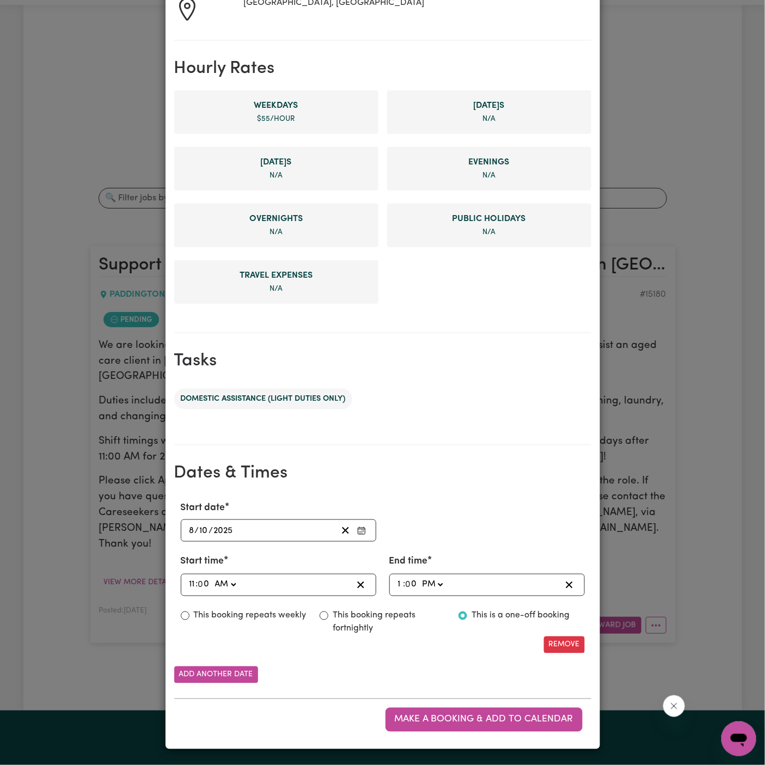
scroll to position [206, 0]
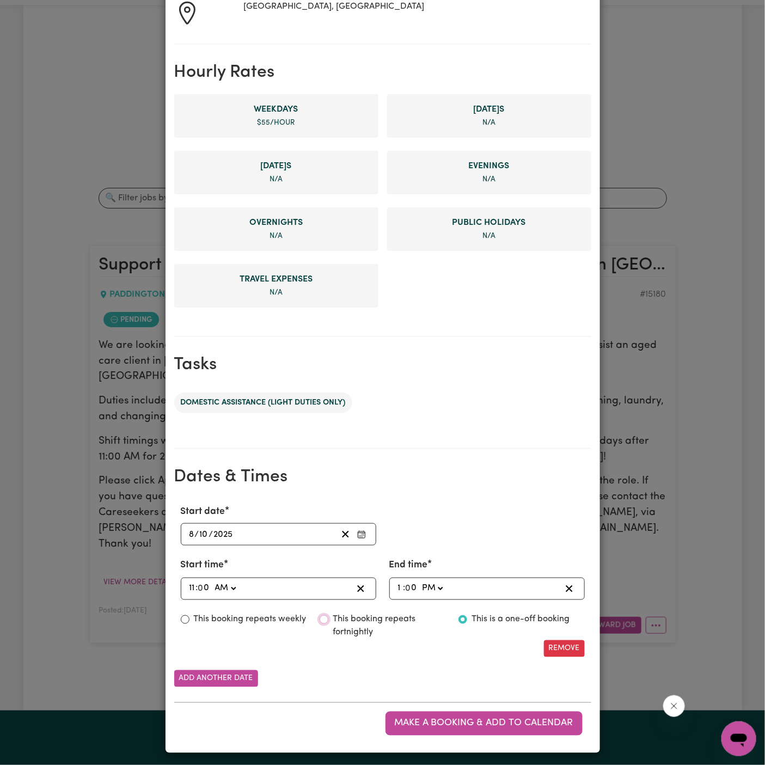
click at [325, 618] on input "This booking repeats fortnightly" at bounding box center [324, 619] width 9 height 9
radio input "true"
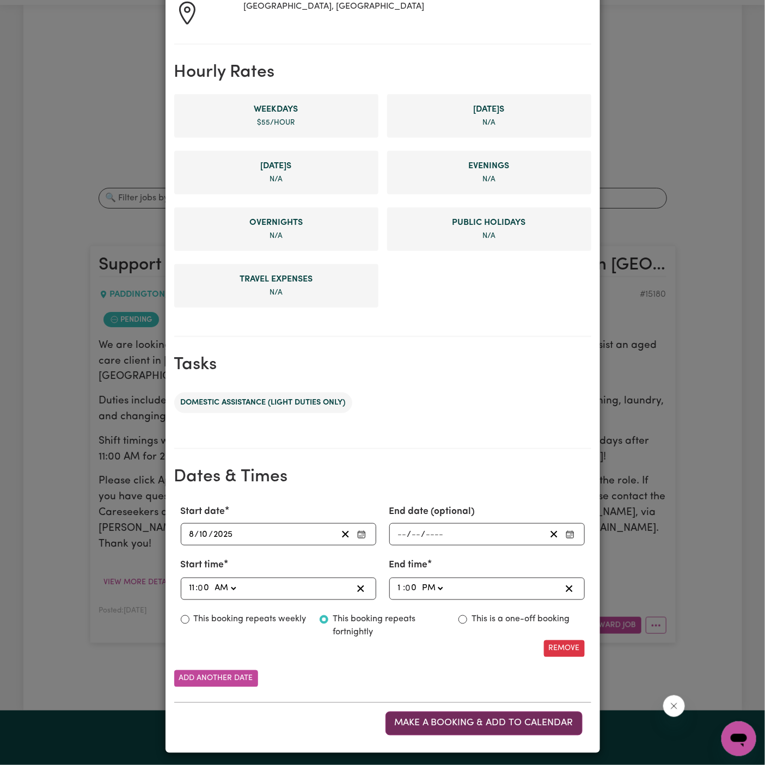
click at [461, 721] on span "Make a booking & add to calendar" at bounding box center [484, 723] width 179 height 9
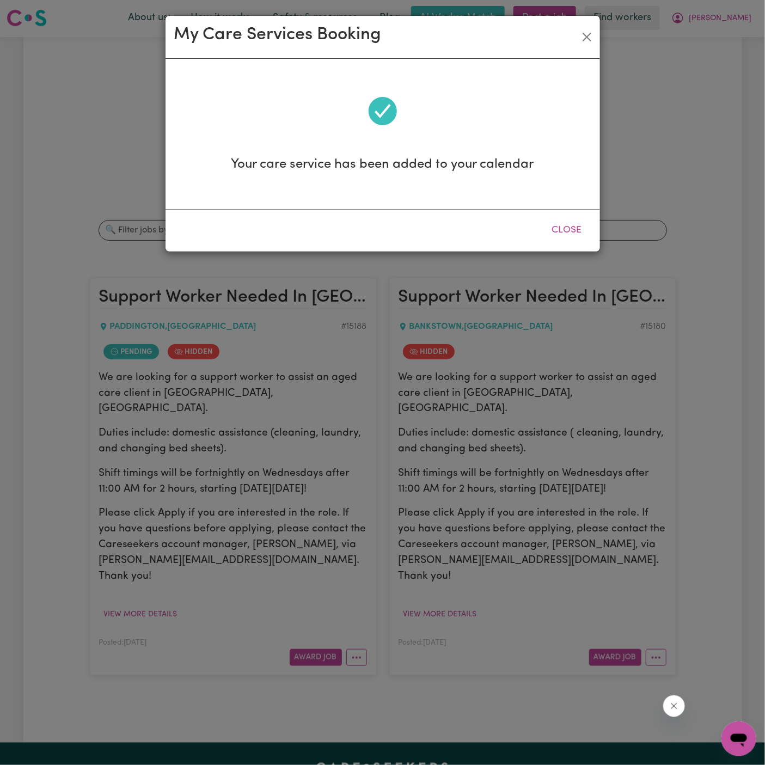
scroll to position [0, 0]
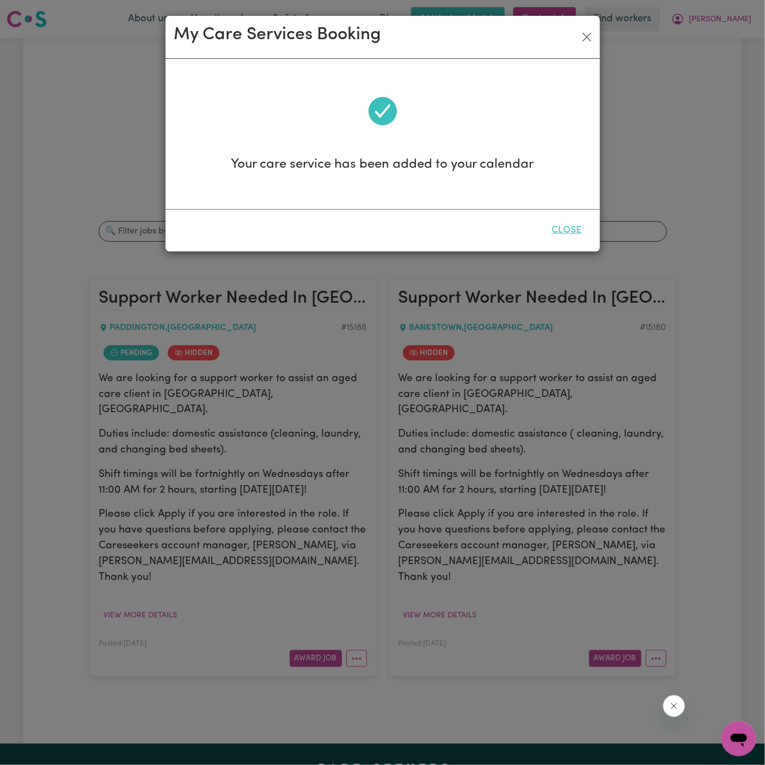
click at [572, 228] on button "Close" at bounding box center [567, 230] width 48 height 24
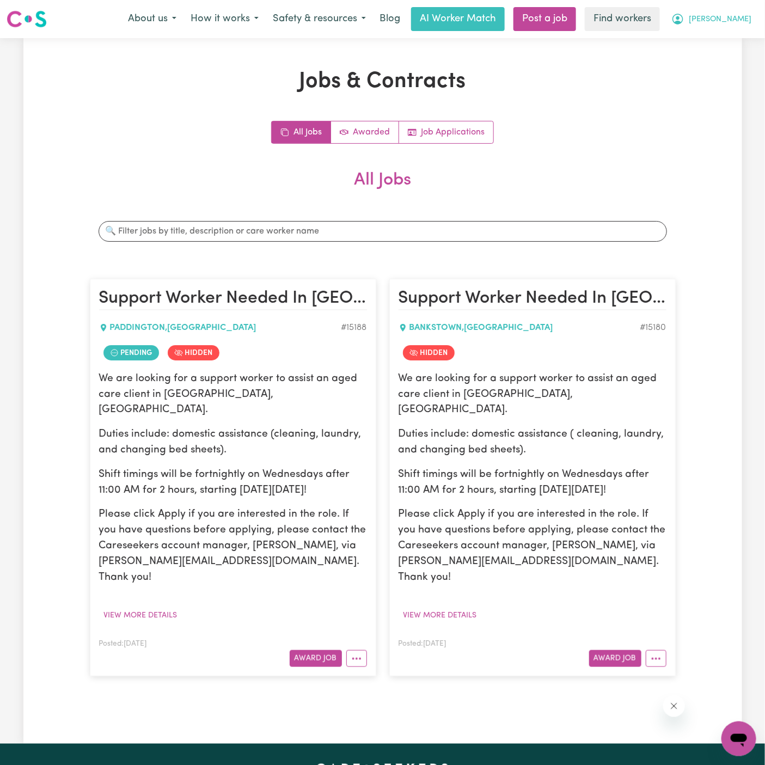
click at [743, 23] on span "[PERSON_NAME]" at bounding box center [720, 20] width 63 height 12
click at [364, 641] on article "Support Worker Needed In Paddington, NSW PADDINGTON , New South Wales # 15188 P…" at bounding box center [233, 478] width 286 height 398
click at [356, 650] on button "More options" at bounding box center [356, 658] width 21 height 17
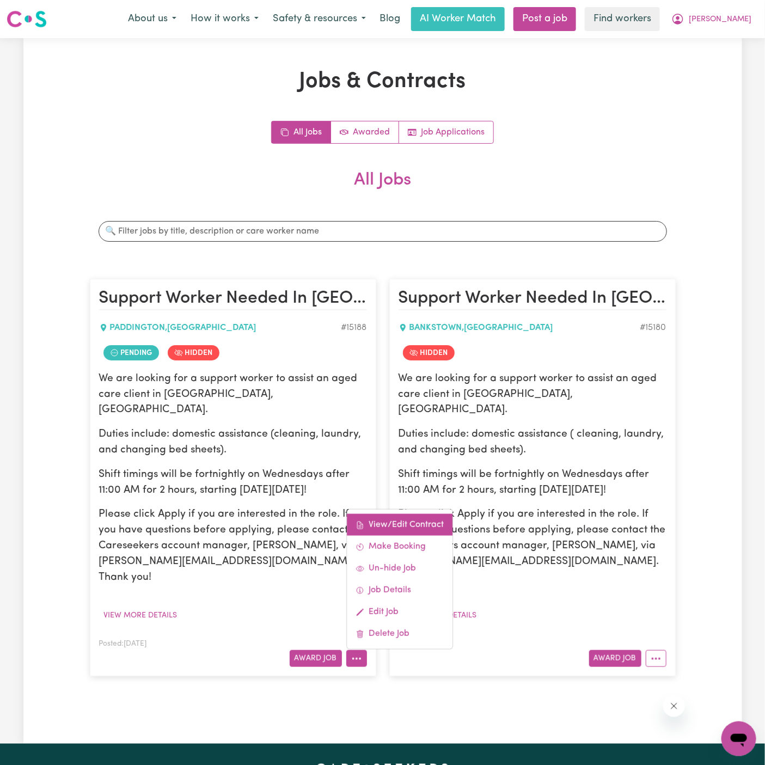
click at [396, 514] on link "View/Edit Contract" at bounding box center [400, 525] width 106 height 22
select select "WEEKDAY_DAYTIME"
select select "ASSISTANCE_SELF_CARE"
select select "ONE"
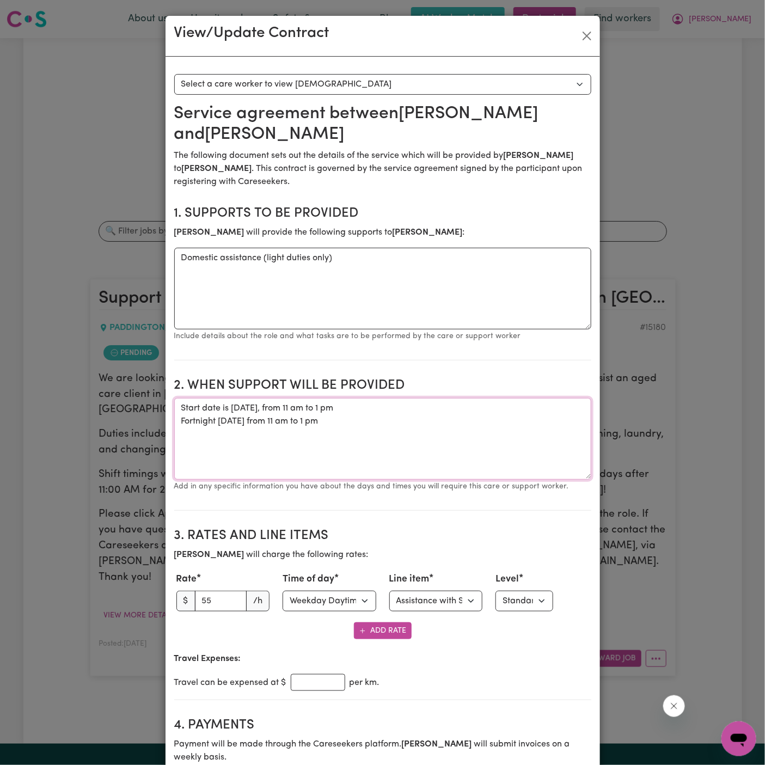
click at [260, 441] on textarea "Start date is Wednesday, 8 October 2025, from 11 am to 1 pm Fortnight Wednesday…" at bounding box center [382, 439] width 417 height 82
click at [301, 436] on textarea "Start date is Wednesday, 8 October 2025, from 11 am to 1 pm Fortnight Wednesday…" at bounding box center [382, 439] width 417 height 82
drag, startPoint x: 349, startPoint y: 426, endPoint x: 170, endPoint y: 403, distance: 180.6
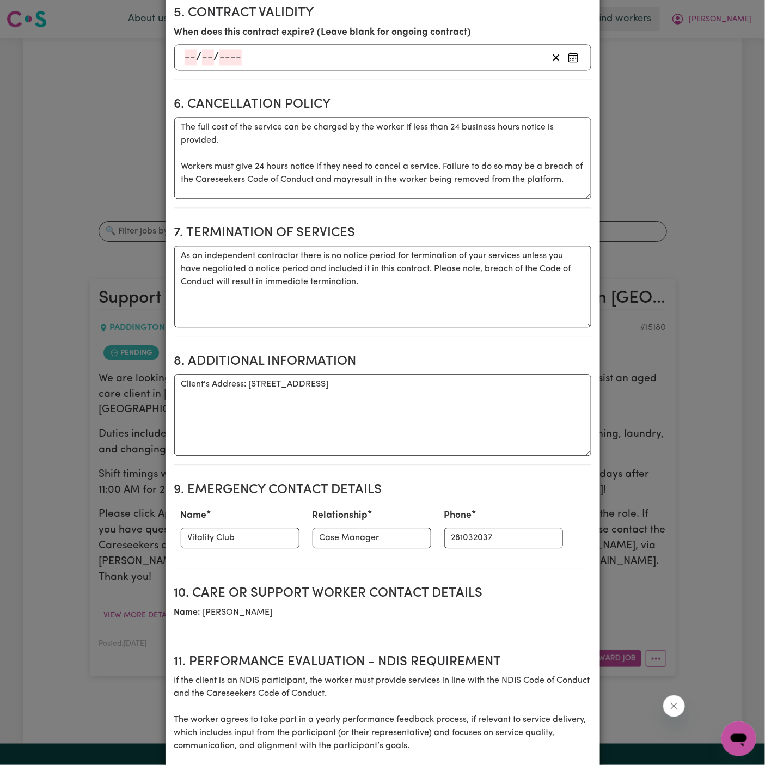
scroll to position [894, 0]
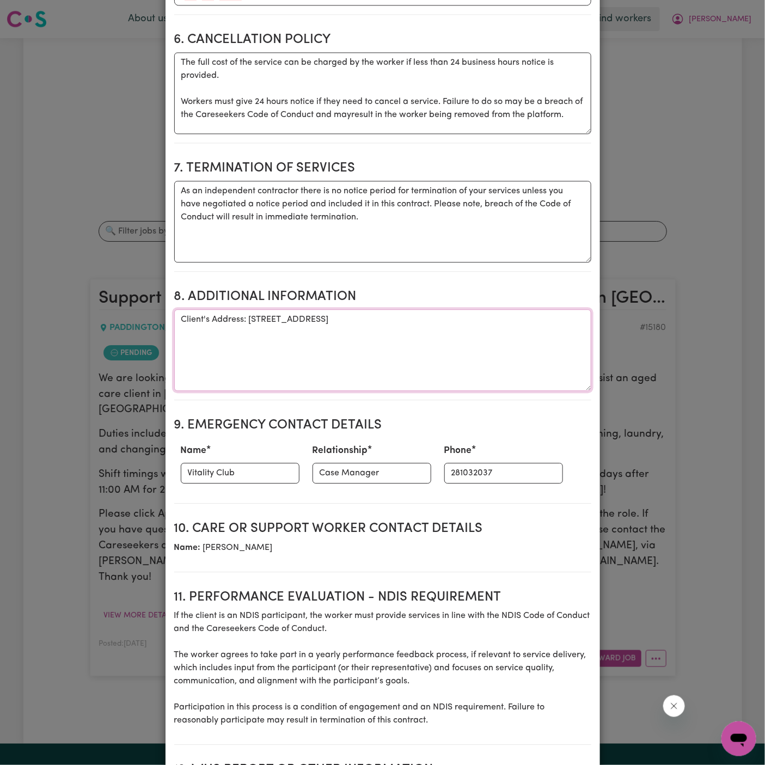
drag, startPoint x: 247, startPoint y: 306, endPoint x: 558, endPoint y: 321, distance: 310.7
click at [558, 321] on textarea "Client's Address: 11 Kidman Lane, Paddington NSW" at bounding box center [382, 350] width 417 height 82
click at [404, 322] on textarea "Client's Address: 11 Kidman Lane, Paddington NSW" at bounding box center [382, 350] width 417 height 82
drag, startPoint x: 387, startPoint y: 306, endPoint x: 248, endPoint y: 307, distance: 138.9
click at [248, 309] on textarea "Client's Address: 11 Kidman Lane, Paddington NSW" at bounding box center [382, 350] width 417 height 82
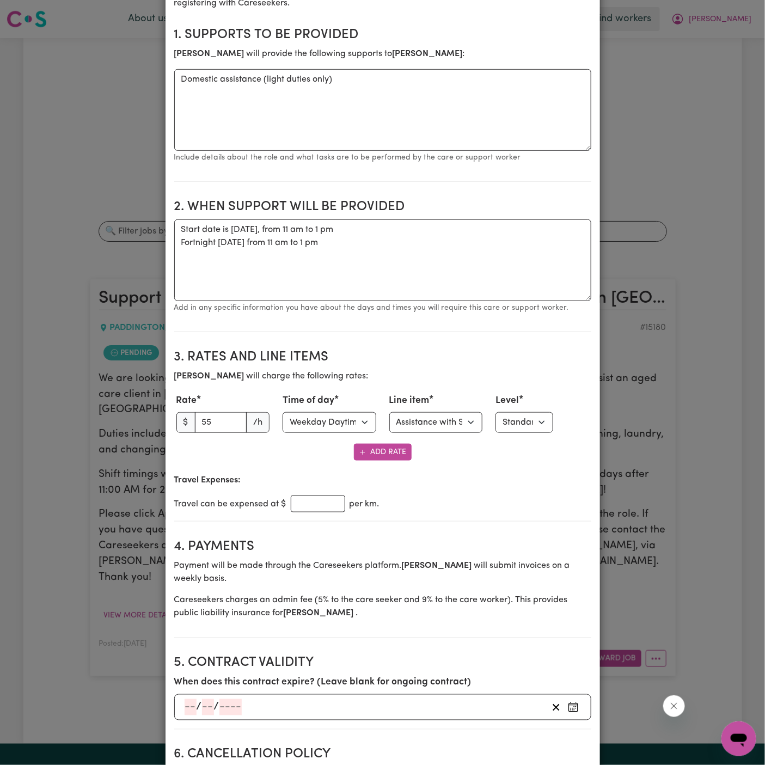
scroll to position [0, 0]
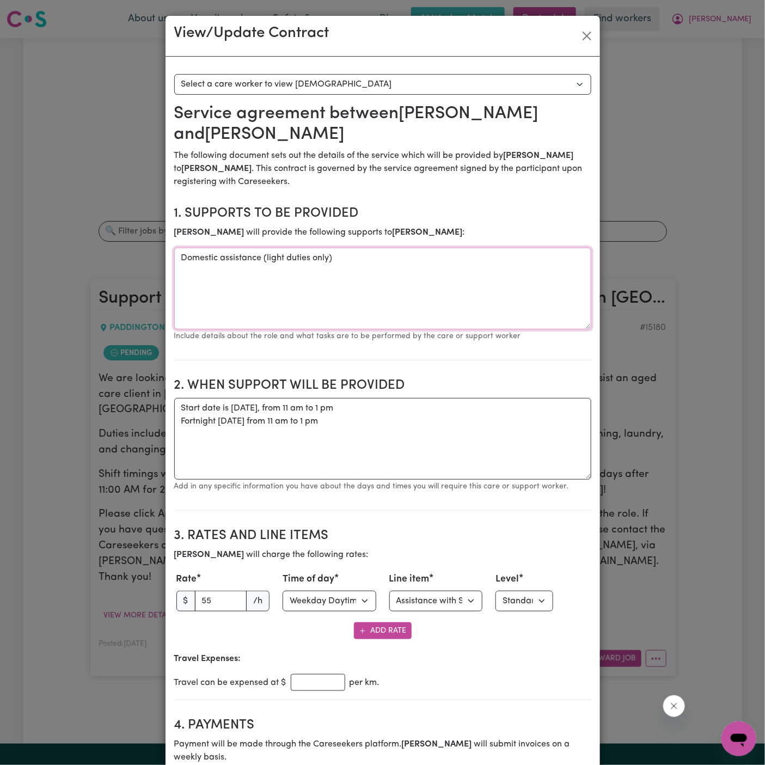
click at [216, 262] on textarea "Domestic assistance (light duties only)" at bounding box center [382, 289] width 417 height 82
click at [192, 421] on textarea "Start date is Wednesday, 8 October 2025, from 11 am to 1 pm Fortnight Wednesday…" at bounding box center [382, 439] width 417 height 82
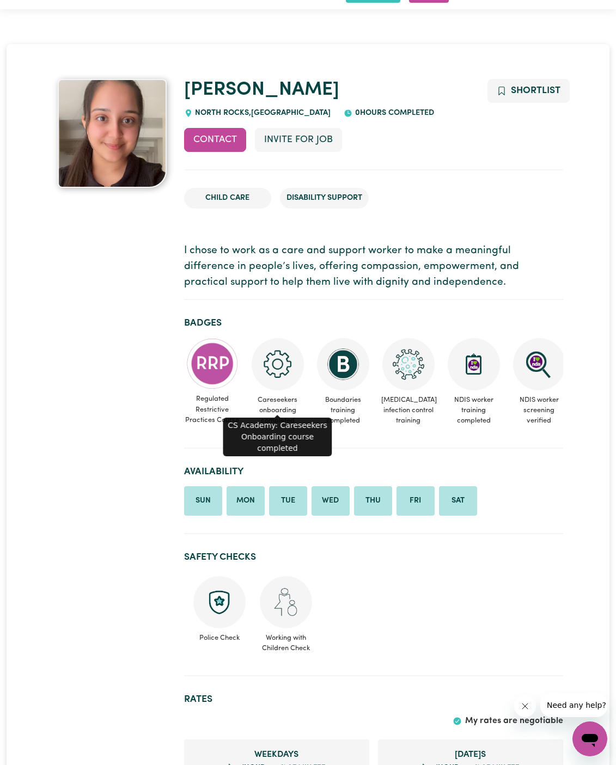
scroll to position [60, 0]
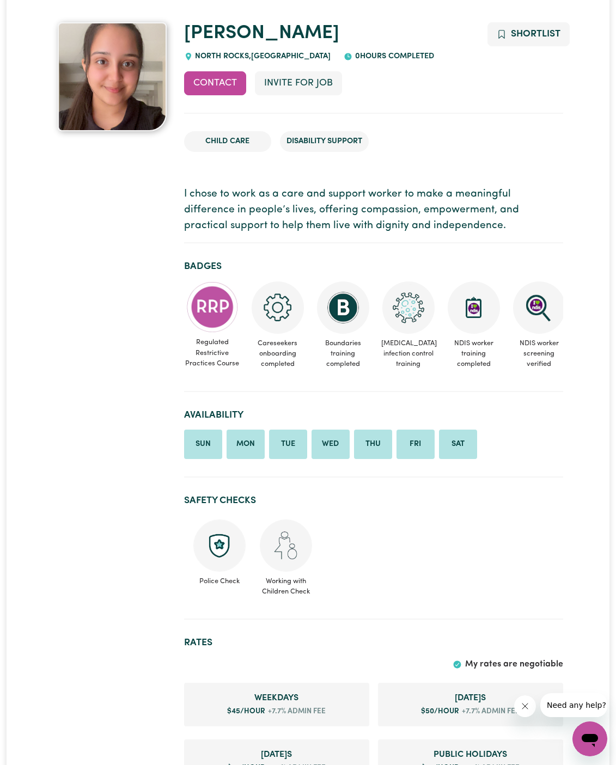
scroll to position [115, 0]
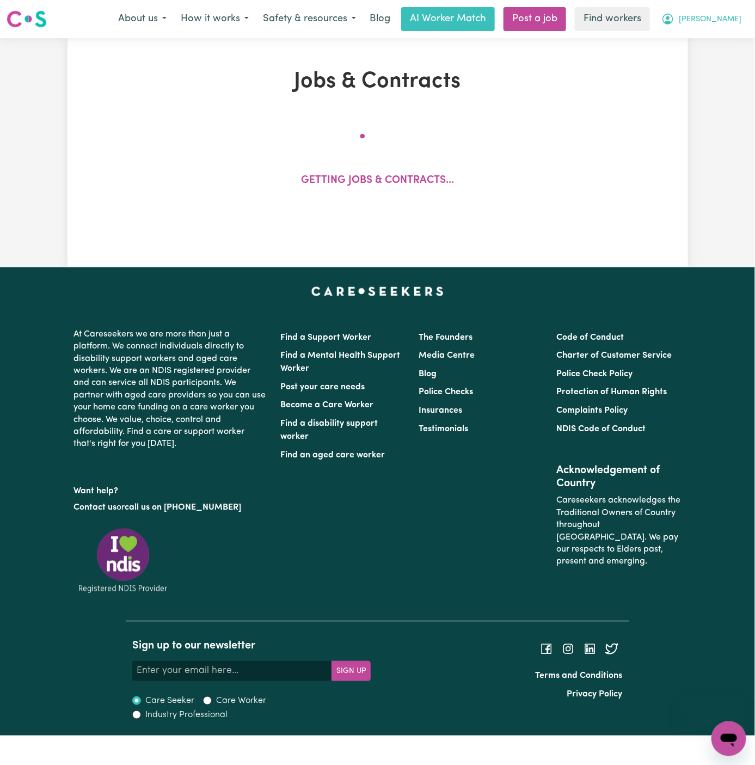
click at [738, 26] on button "[PERSON_NAME]" at bounding box center [702, 19] width 94 height 23
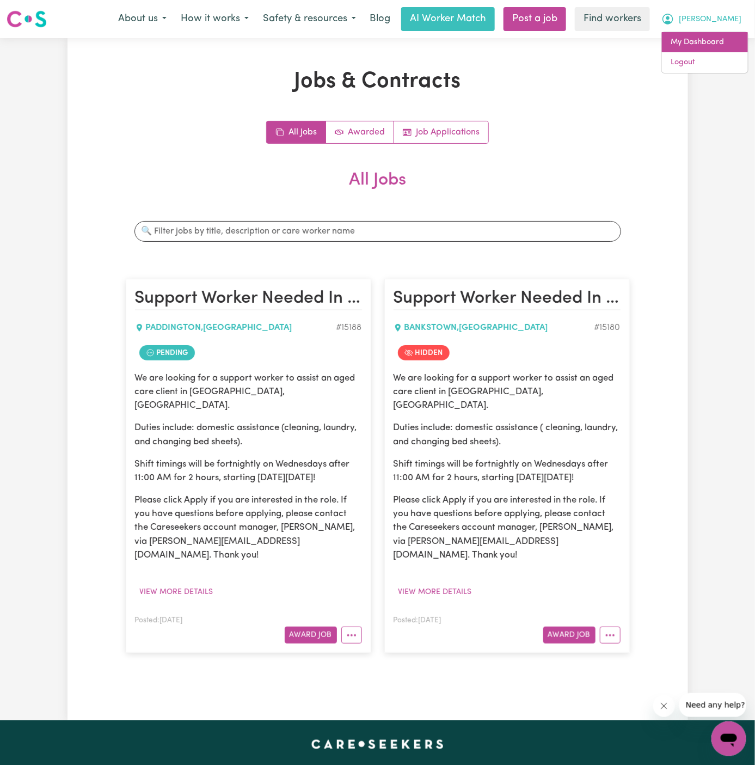
click at [726, 47] on link "My Dashboard" at bounding box center [705, 42] width 86 height 21
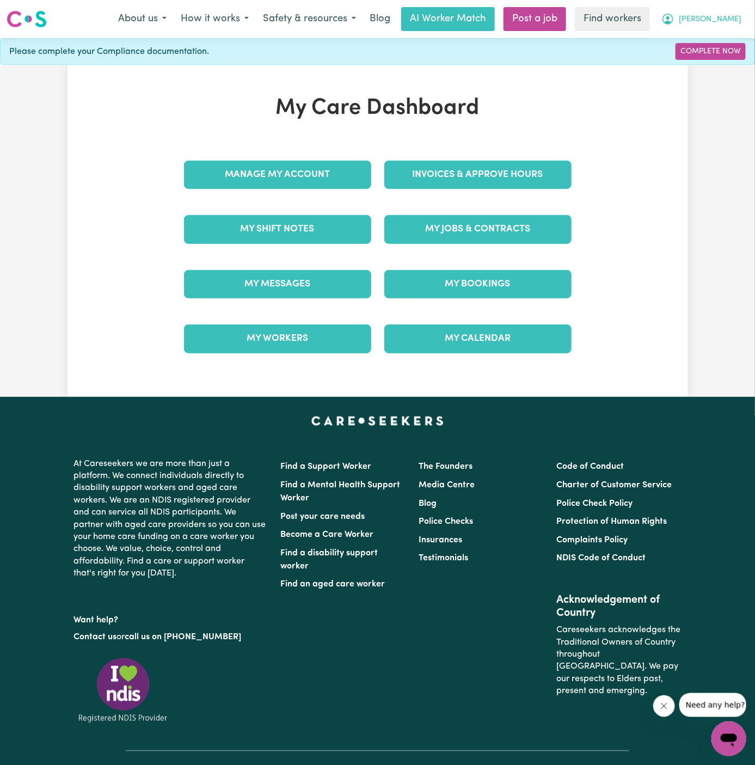
click at [735, 22] on span "[PERSON_NAME]" at bounding box center [710, 20] width 63 height 12
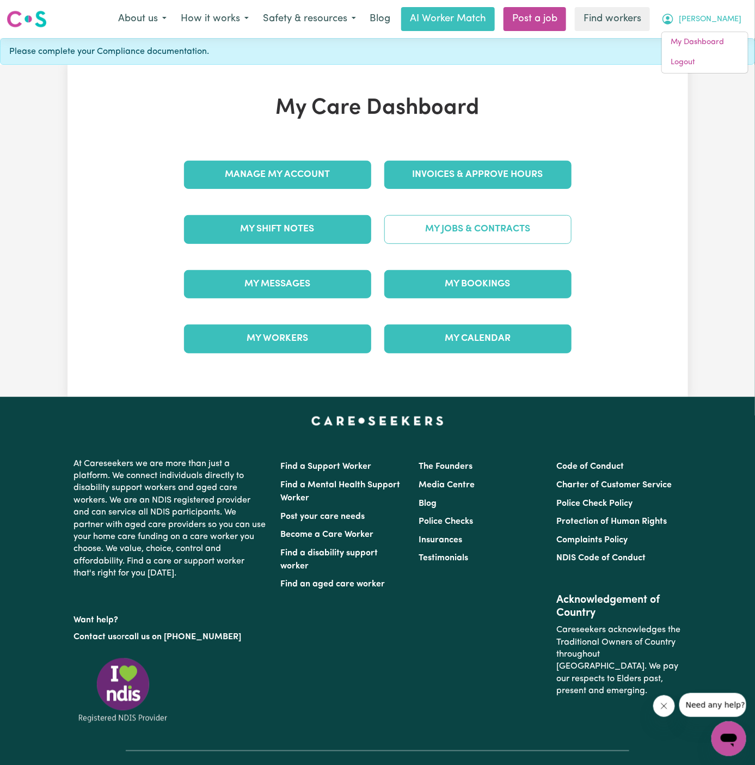
click at [480, 230] on link "My Jobs & Contracts" at bounding box center [477, 229] width 187 height 28
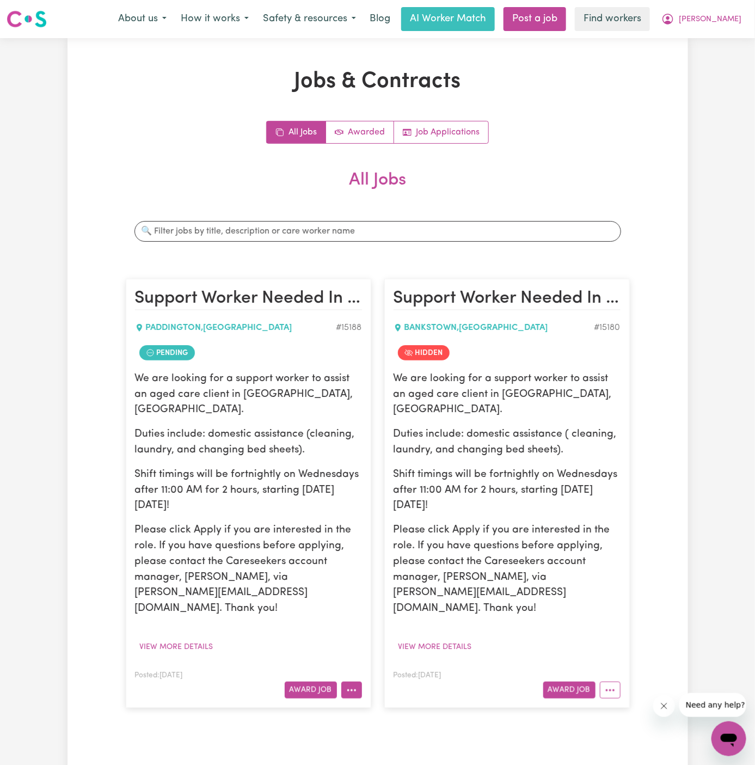
click at [351, 685] on icon "More options" at bounding box center [351, 690] width 11 height 11
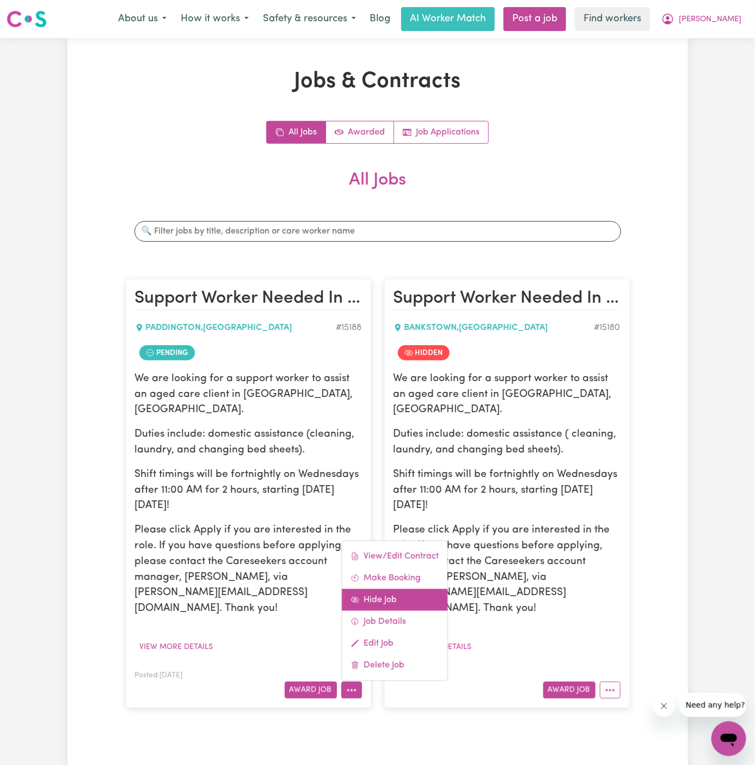
click at [384, 589] on link "Hide Job" at bounding box center [395, 600] width 106 height 22
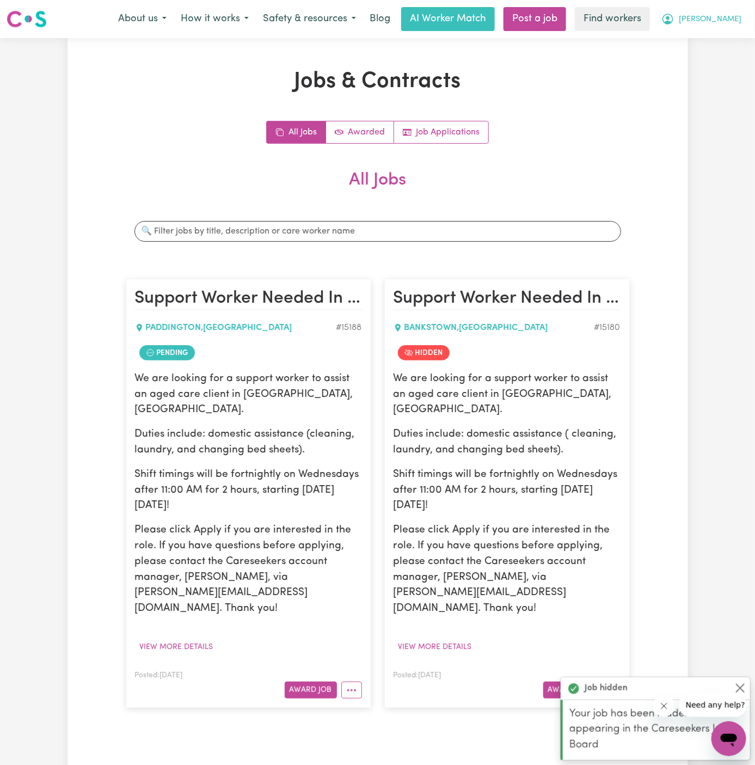
click at [736, 12] on button "[PERSON_NAME]" at bounding box center [702, 19] width 94 height 23
drag, startPoint x: 736, startPoint y: 28, endPoint x: 735, endPoint y: 40, distance: 12.0
click at [735, 40] on link "My Dashboard" at bounding box center [705, 42] width 86 height 21
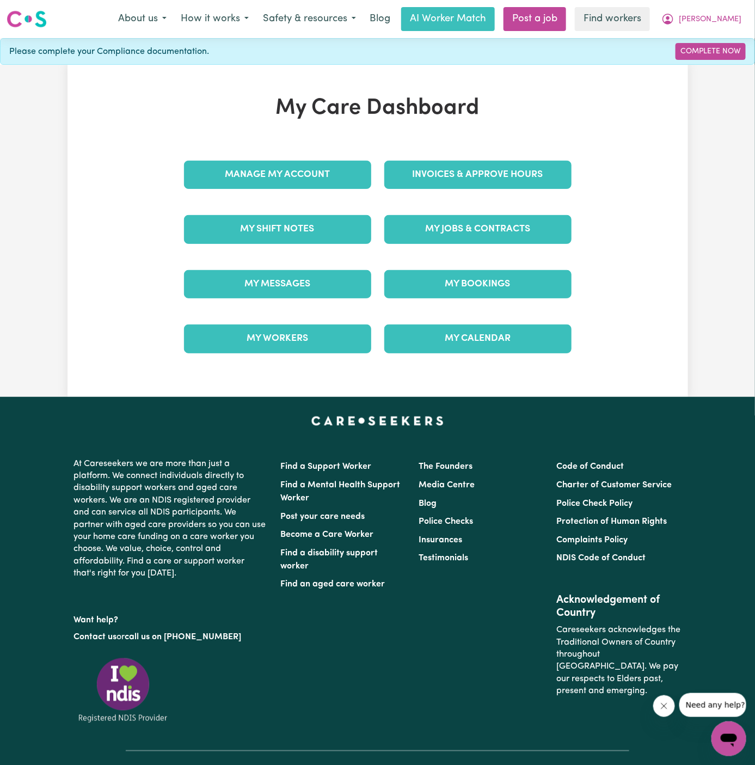
click at [735, 7] on div "Menu About us How it works Safety & resources Blog AI Worker Match Post a job F…" at bounding box center [377, 19] width 755 height 25
click at [735, 24] on span "[PERSON_NAME]" at bounding box center [710, 20] width 63 height 12
click at [721, 59] on link "Logout" at bounding box center [705, 62] width 86 height 21
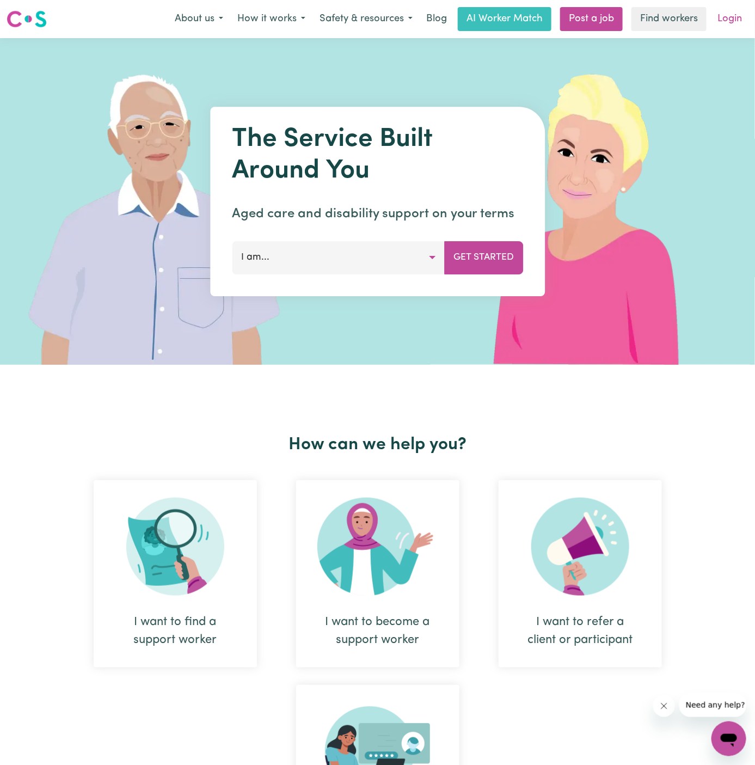
click at [740, 20] on link "Login" at bounding box center [730, 19] width 38 height 24
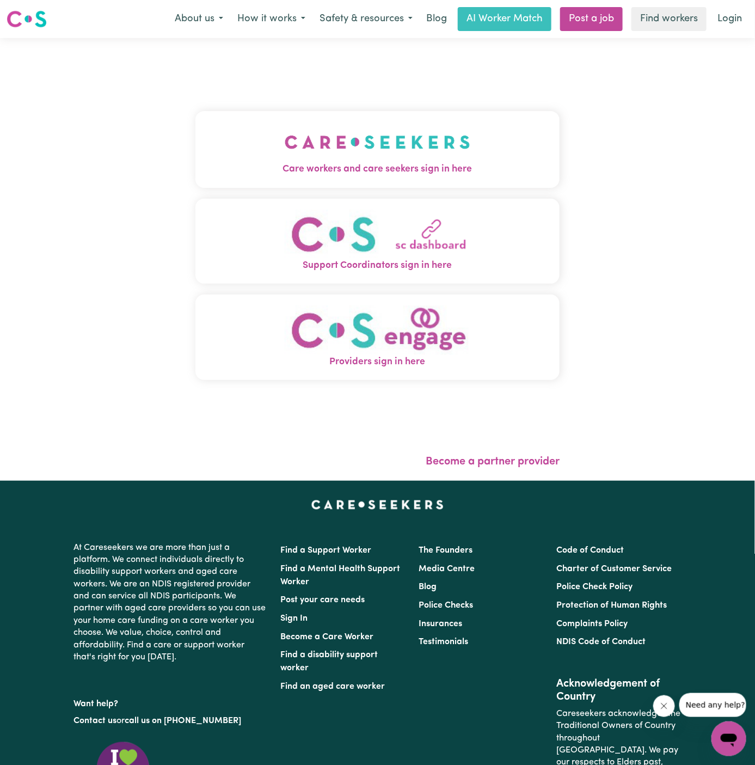
click at [432, 145] on img "Care workers and care seekers sign in here" at bounding box center [378, 142] width 186 height 40
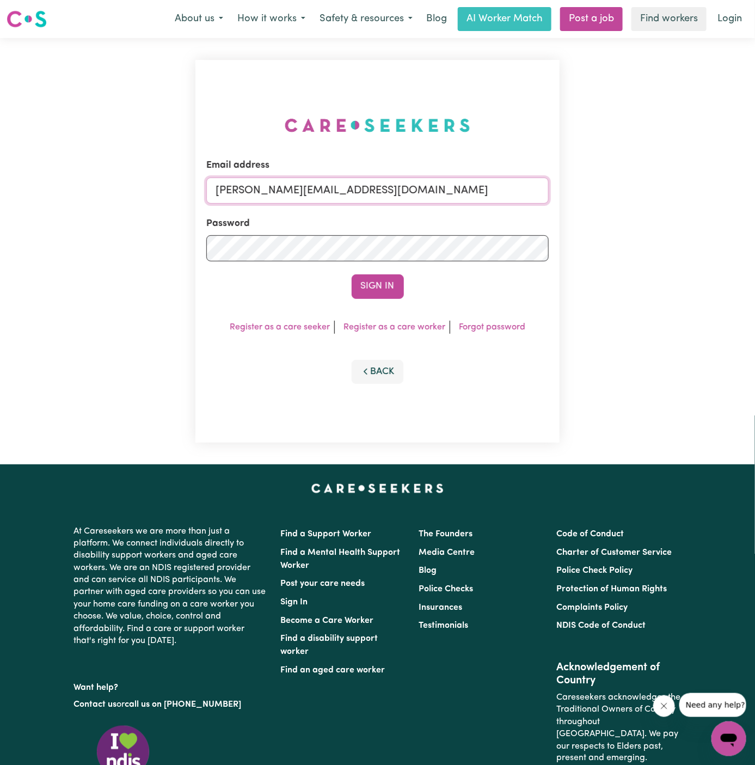
click at [476, 186] on input "[PERSON_NAME][EMAIL_ADDRESS][DOMAIN_NAME]" at bounding box center [377, 191] width 343 height 26
drag, startPoint x: 273, startPoint y: 193, endPoint x: 700, endPoint y: 194, distance: 426.9
click at [700, 194] on div "Email address [EMAIL_ADDRESS][DOMAIN_NAME] Password Sign In Register as a care …" at bounding box center [377, 251] width 755 height 426
type input "[EMAIL_ADDRESS][DOMAIN_NAME]"
click at [369, 289] on button "Sign In" at bounding box center [378, 286] width 52 height 24
